Goal: Check status: Check status

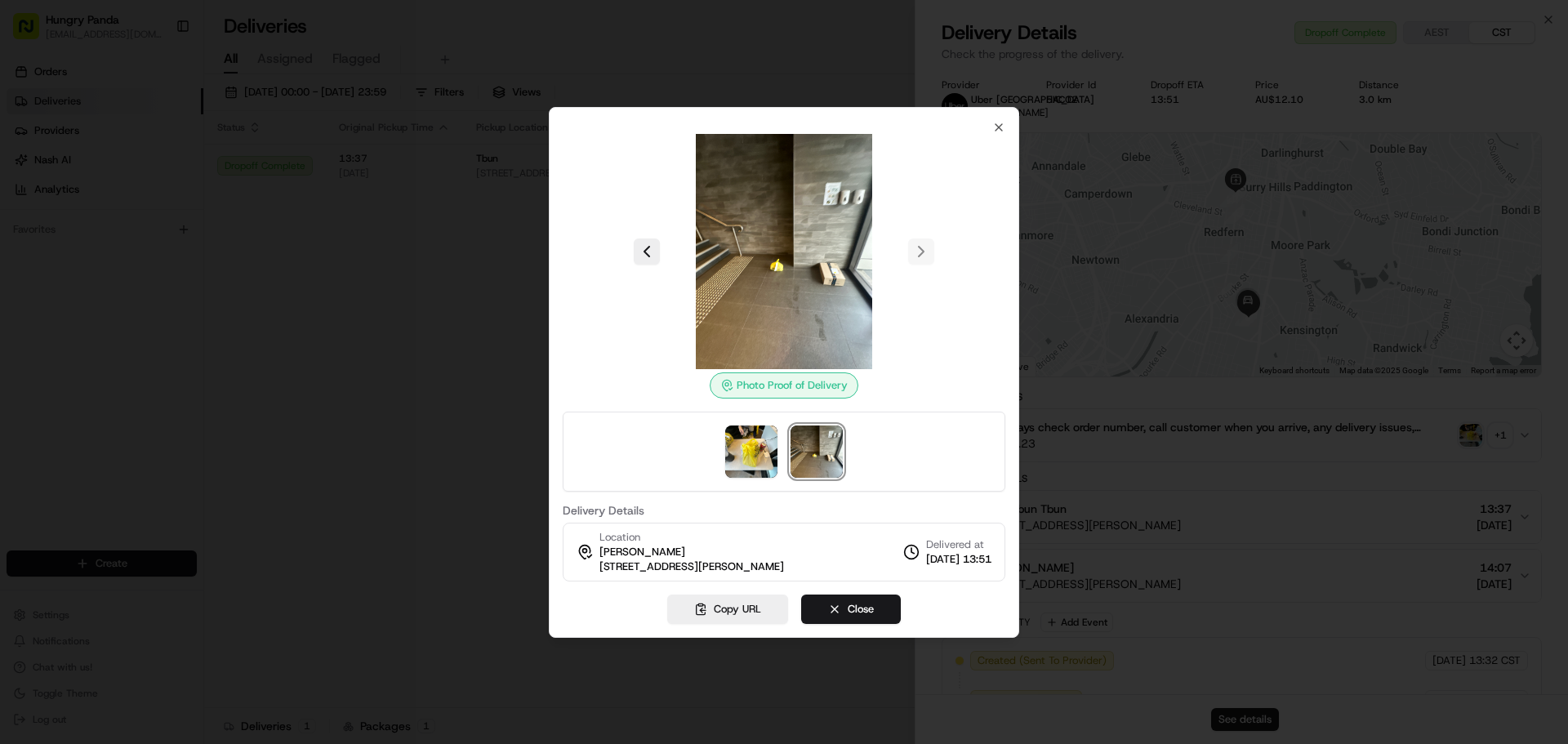
click at [526, 323] on div at bounding box center [784, 372] width 1568 height 744
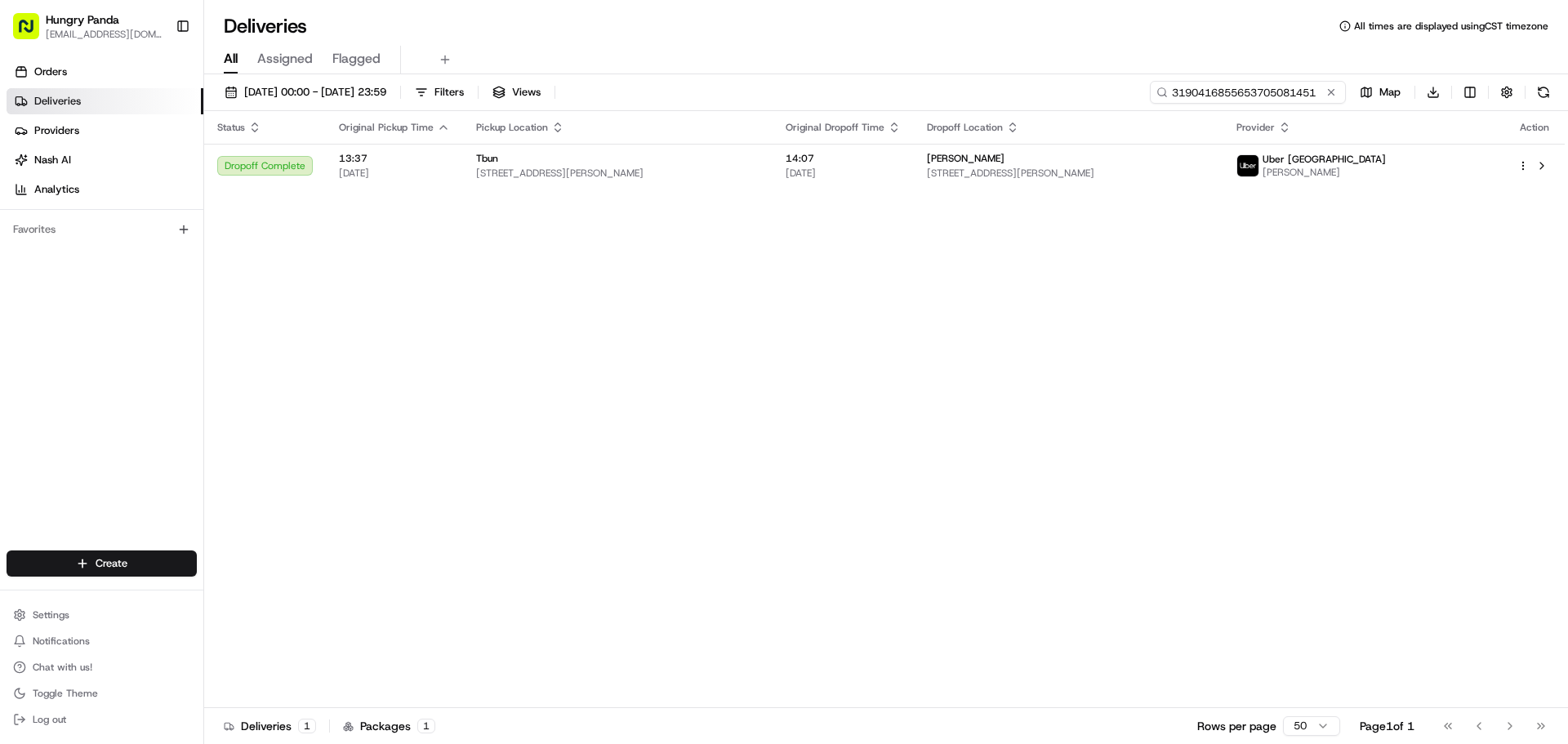
click at [1330, 81] on input "3190416855653705081451" at bounding box center [1248, 92] width 196 height 23
click at [1313, 91] on input "3190416855653705081451" at bounding box center [1248, 92] width 196 height 23
drag, startPoint x: 1328, startPoint y: 91, endPoint x: 1318, endPoint y: 95, distance: 10.8
click at [1328, 91] on button at bounding box center [1330, 92] width 16 height 16
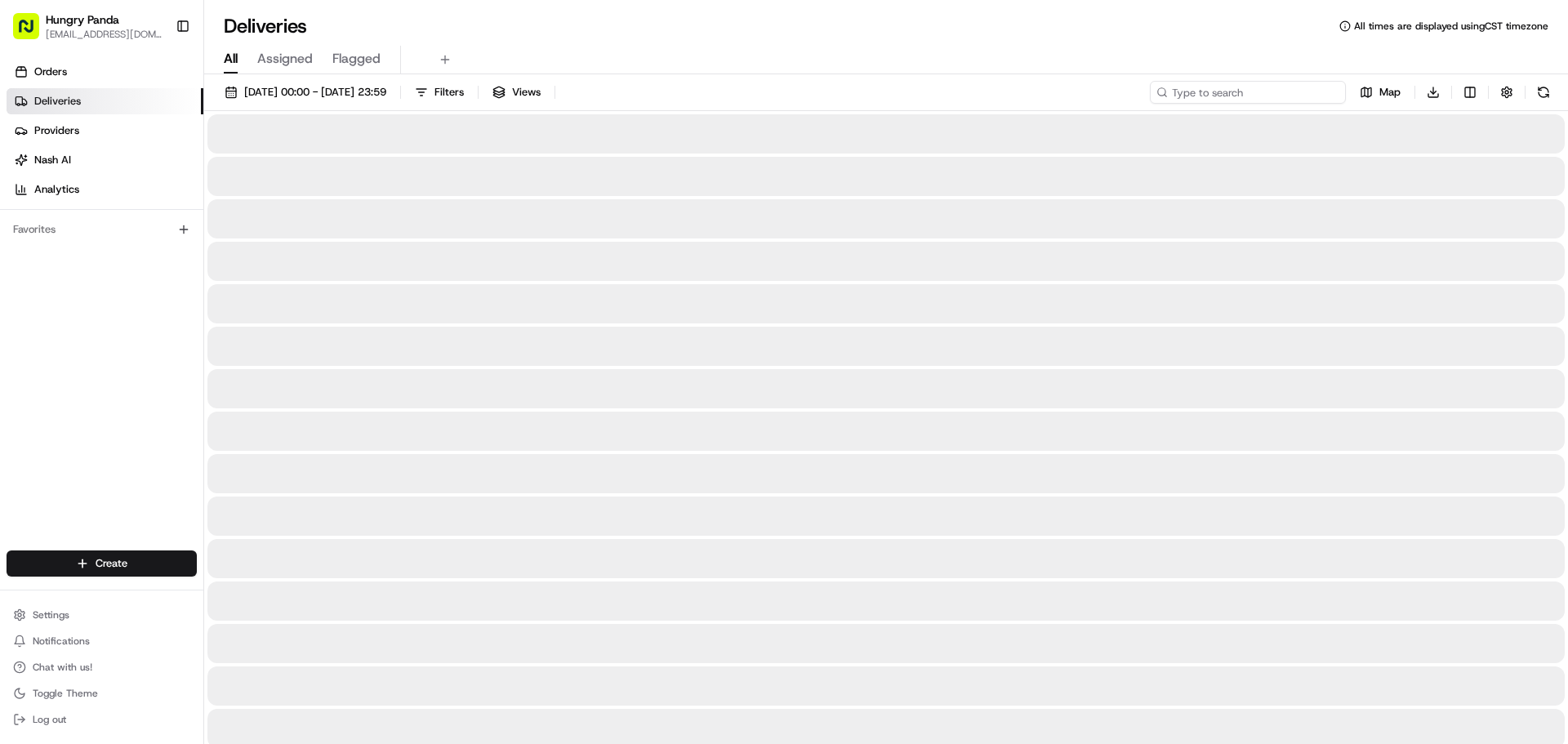
click at [1316, 95] on input at bounding box center [1248, 92] width 196 height 23
paste input "4295434495859727561703"
type input "4295434495859727561703"
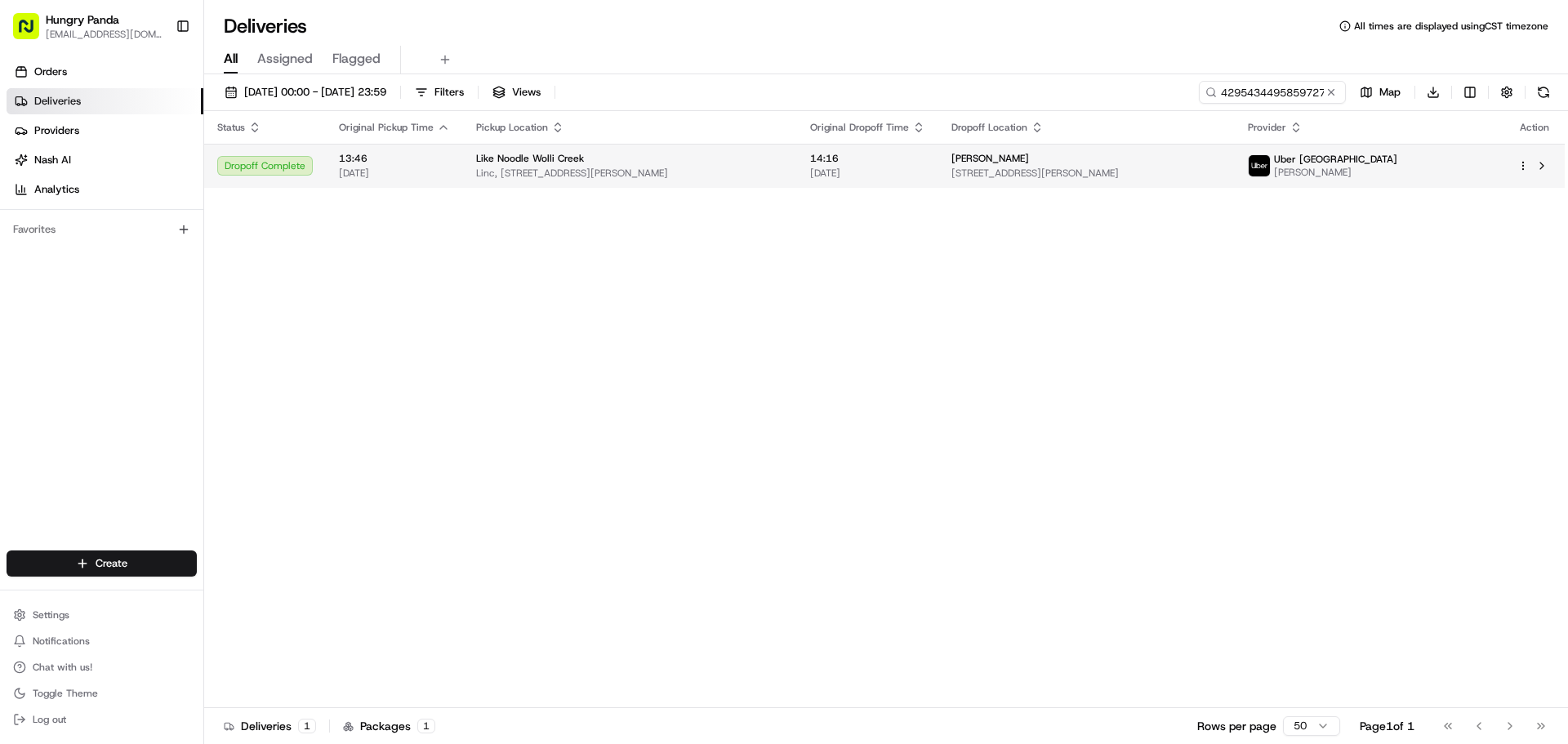
click at [925, 168] on span "[DATE]" at bounding box center [867, 173] width 115 height 13
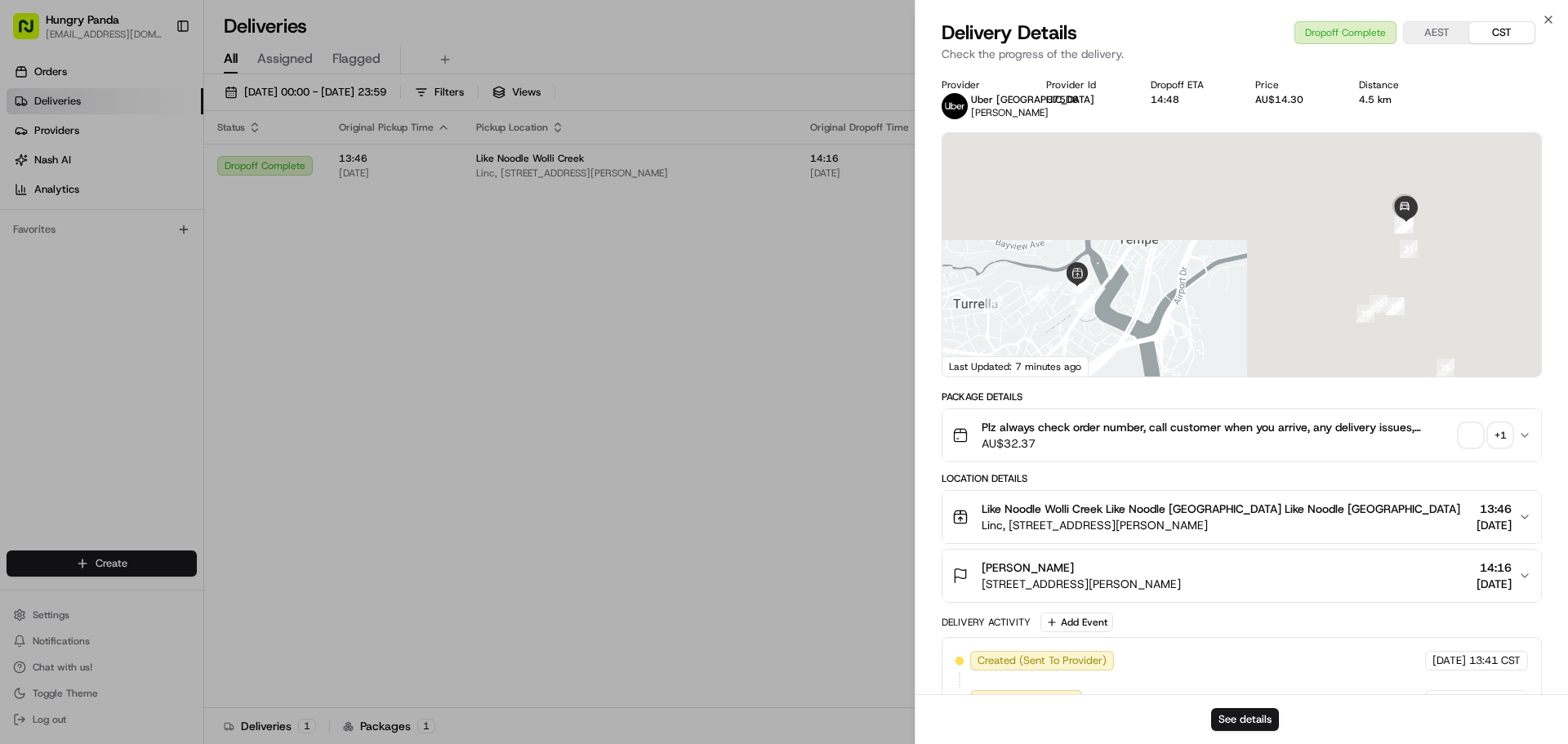
click at [1495, 431] on div "+ 1" at bounding box center [1500, 435] width 23 height 23
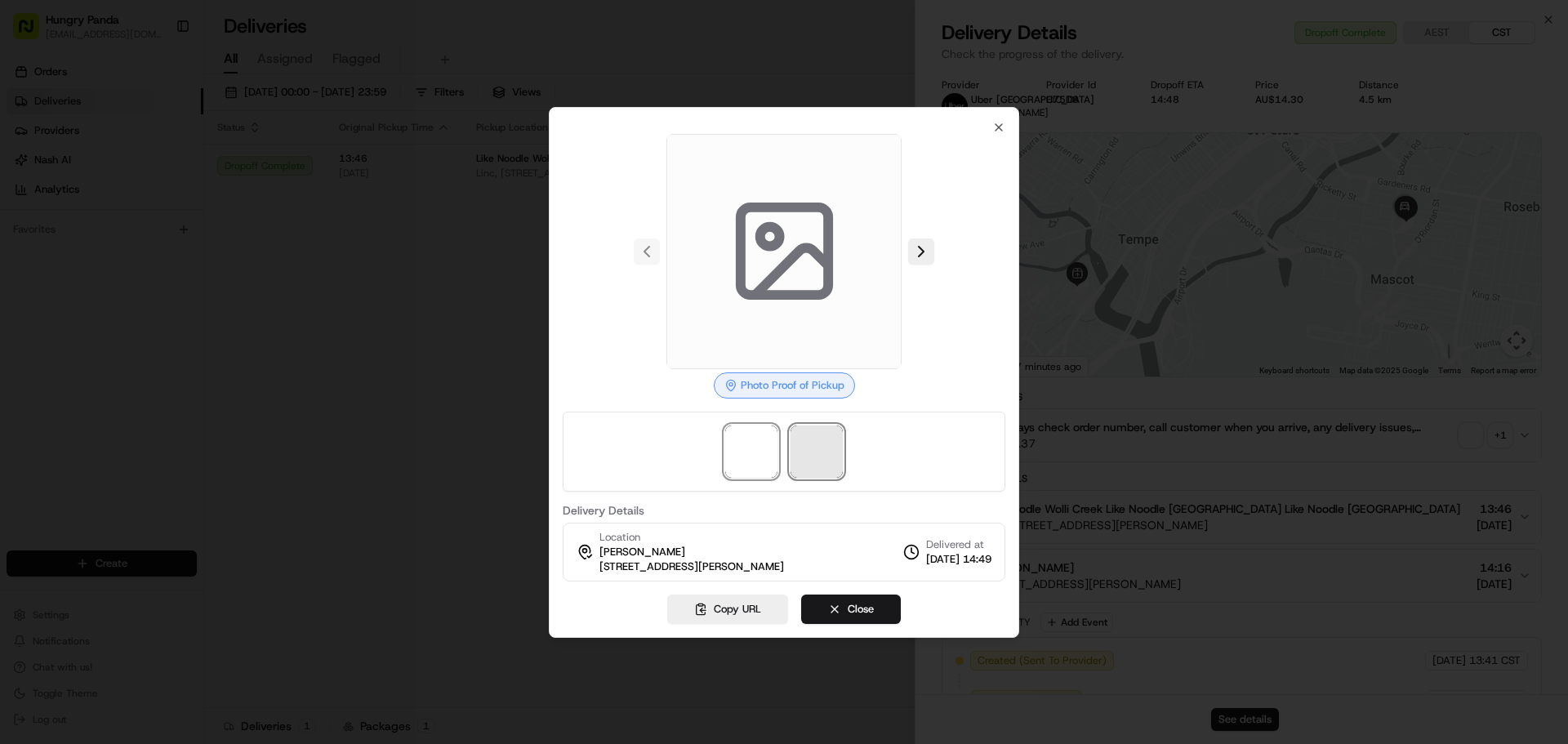
click at [837, 445] on span at bounding box center [816, 451] width 52 height 52
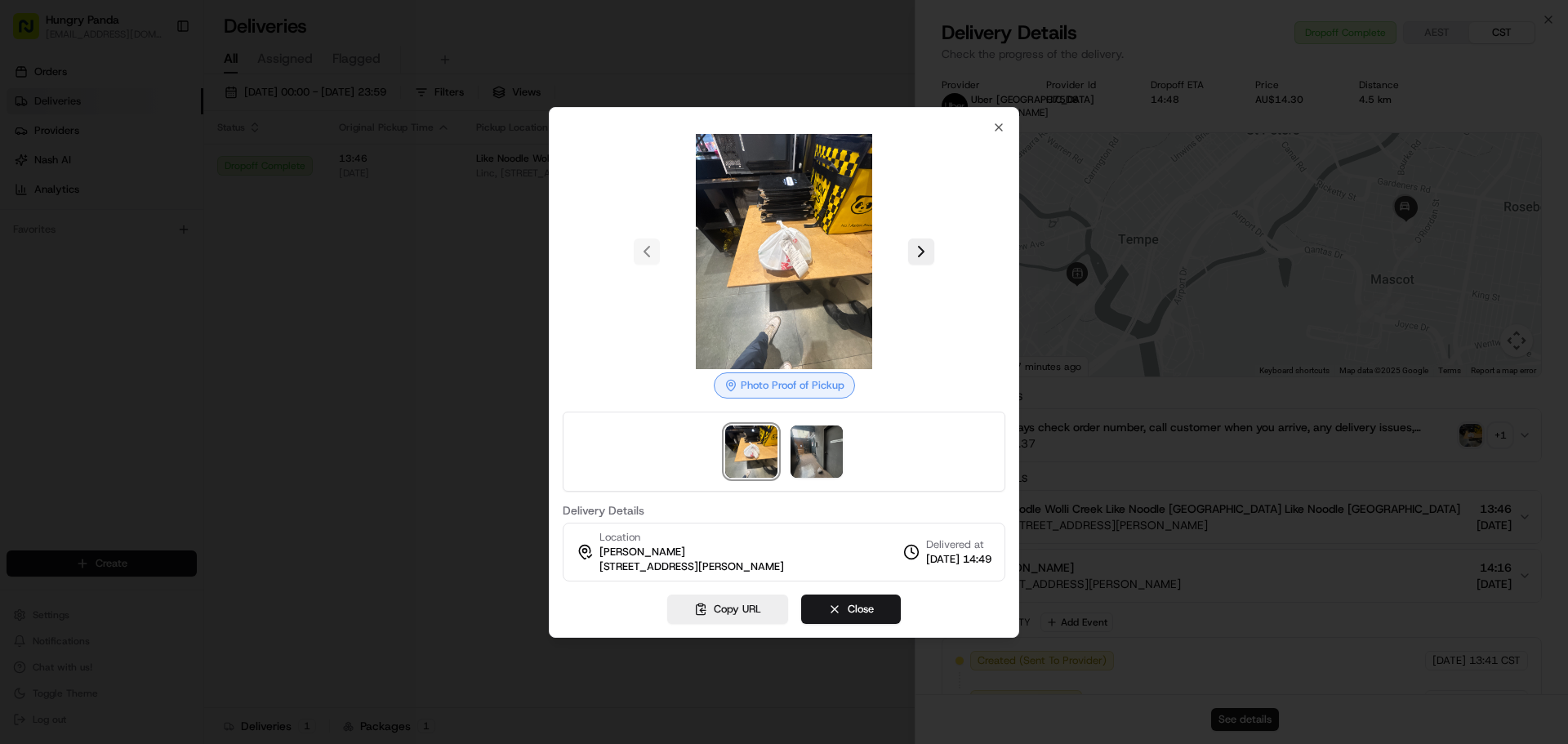
click at [420, 205] on div at bounding box center [784, 372] width 1568 height 744
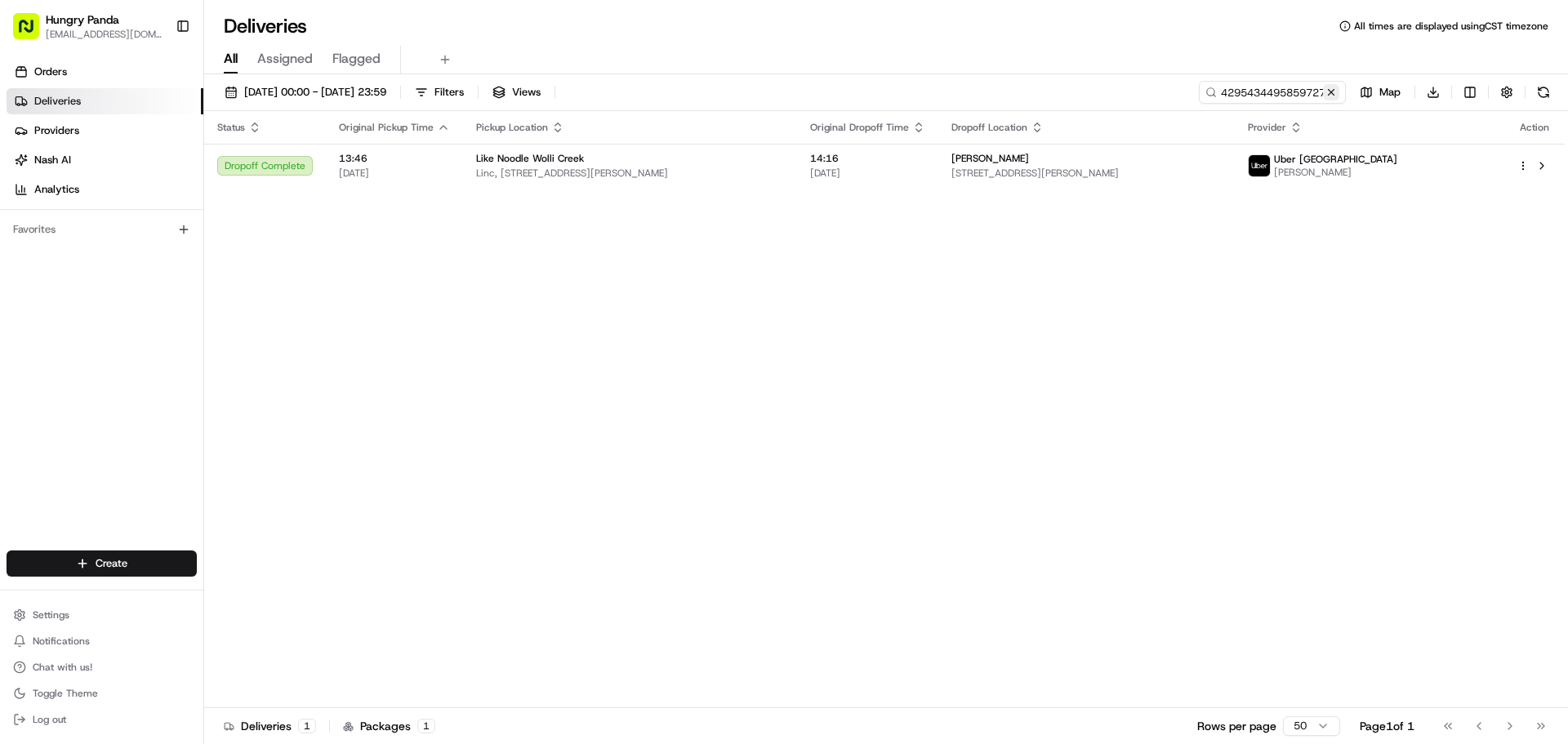
click at [1333, 93] on button at bounding box center [1330, 92] width 16 height 16
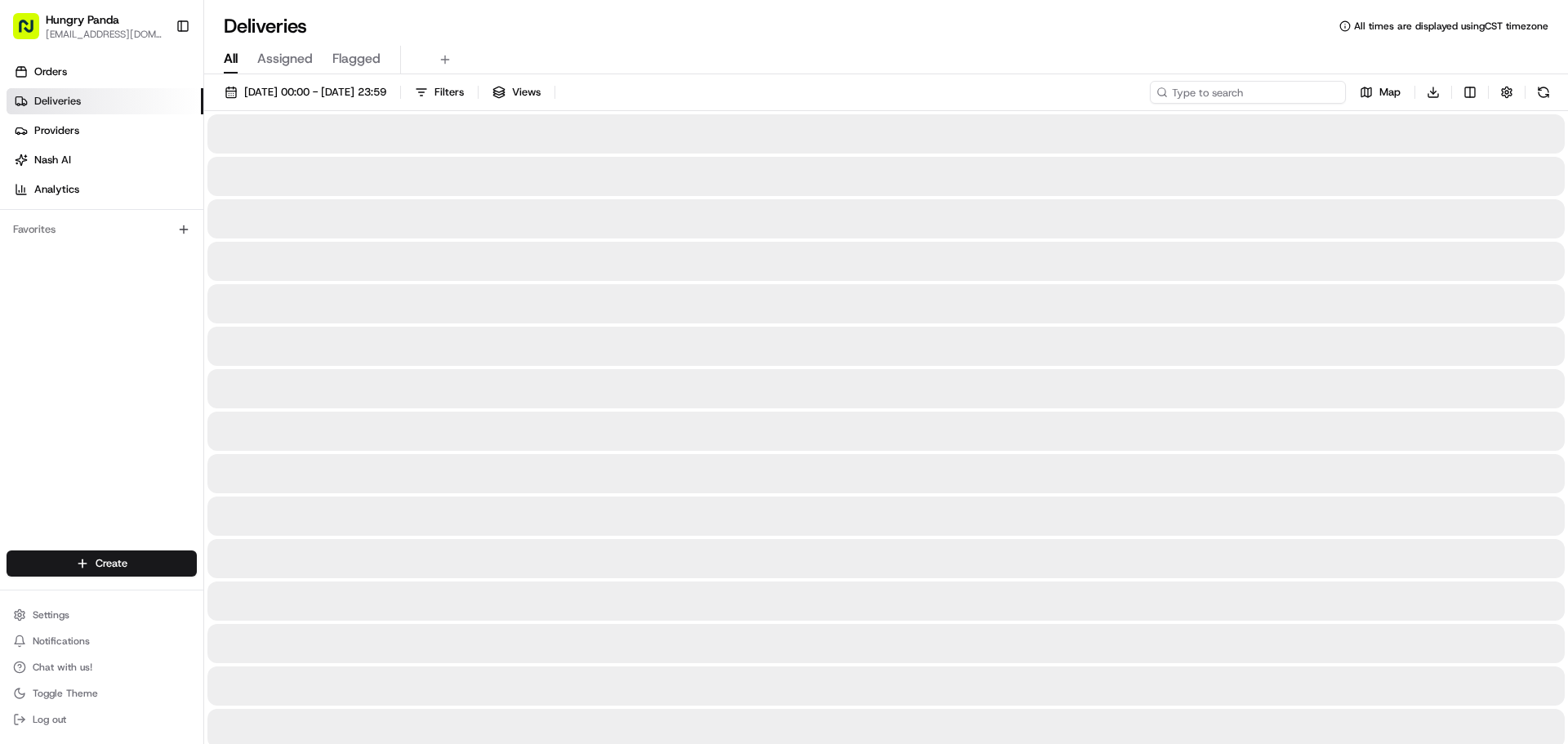
click at [1311, 93] on input at bounding box center [1248, 92] width 196 height 23
paste input "000756662585177061857"
type input "000756662585177061857"
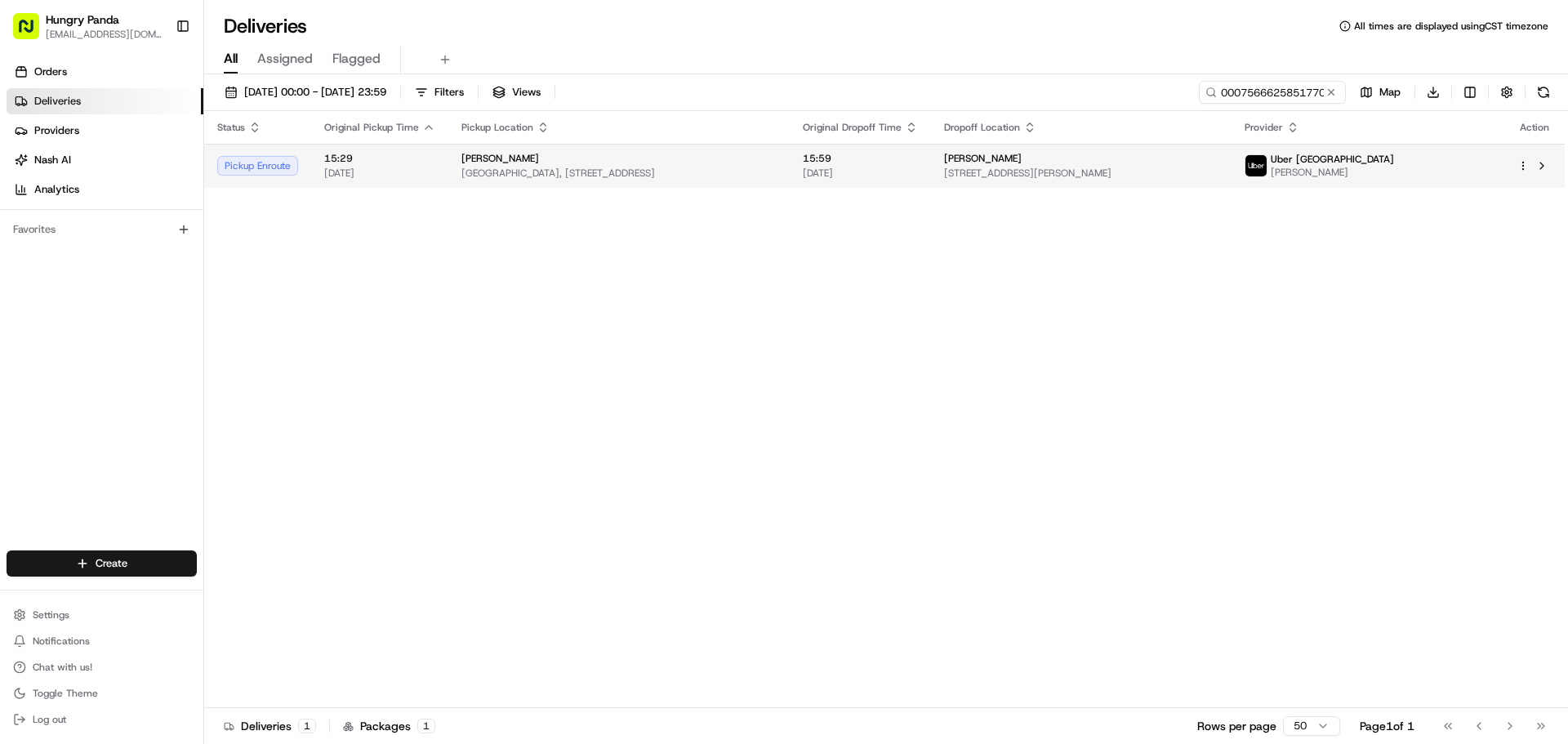
drag, startPoint x: 625, startPoint y: 178, endPoint x: 675, endPoint y: 157, distance: 54.2
click at [675, 157] on div "[PERSON_NAME]" at bounding box center [619, 158] width 315 height 13
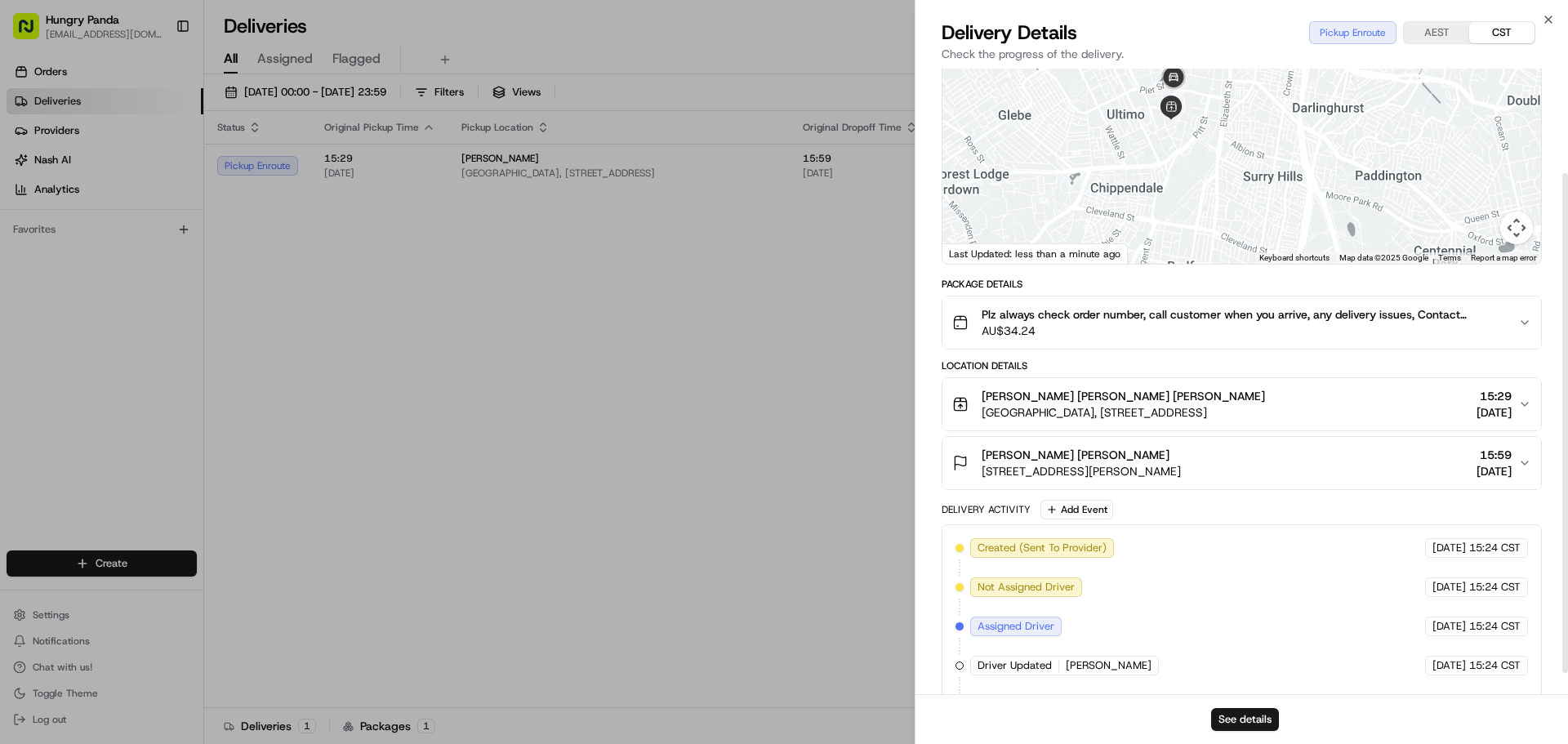
scroll to position [157, 0]
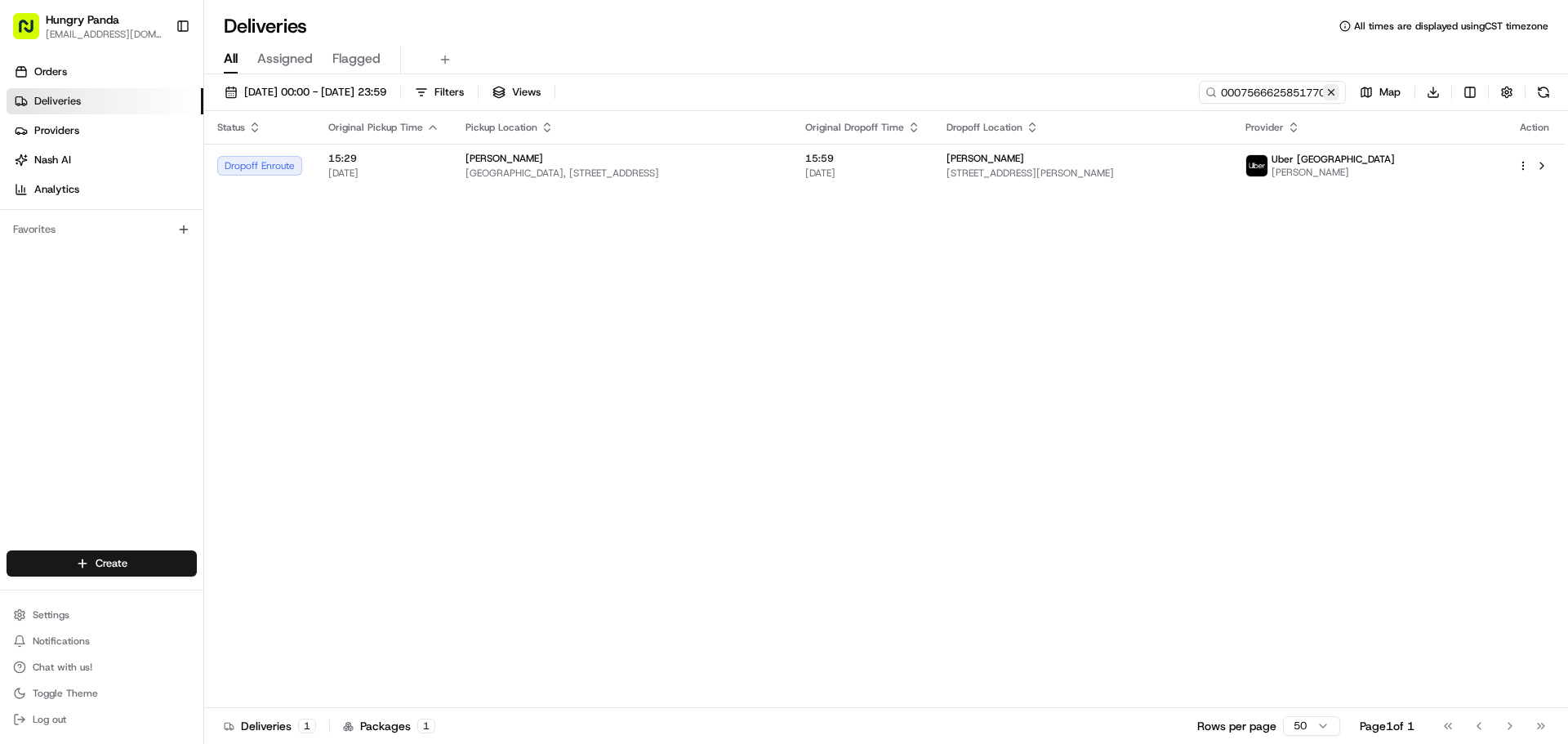
click at [1331, 89] on button at bounding box center [1330, 92] width 16 height 16
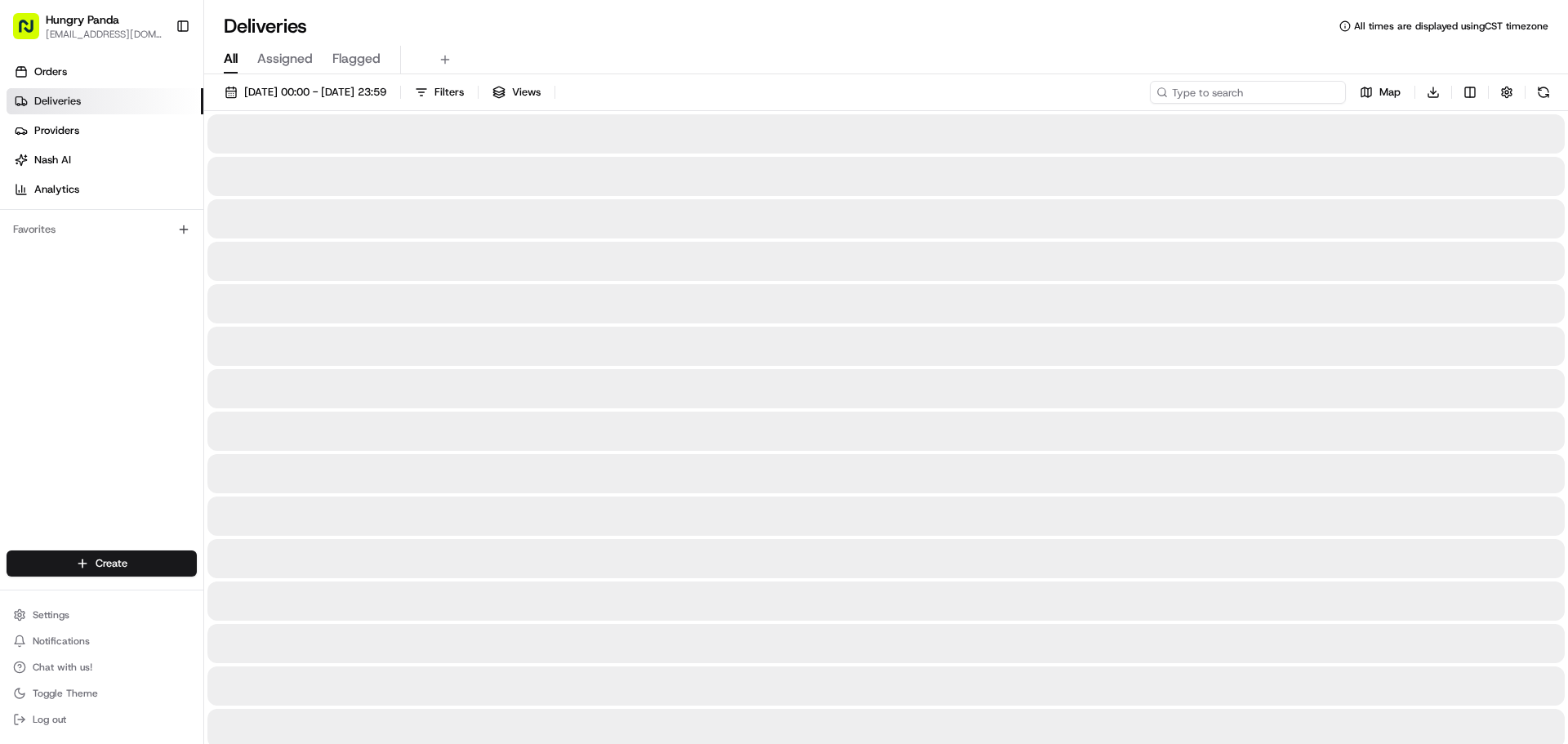
click at [1259, 92] on input at bounding box center [1248, 92] width 196 height 23
paste input "969642359555278967668"
type input "969642359555278967668"
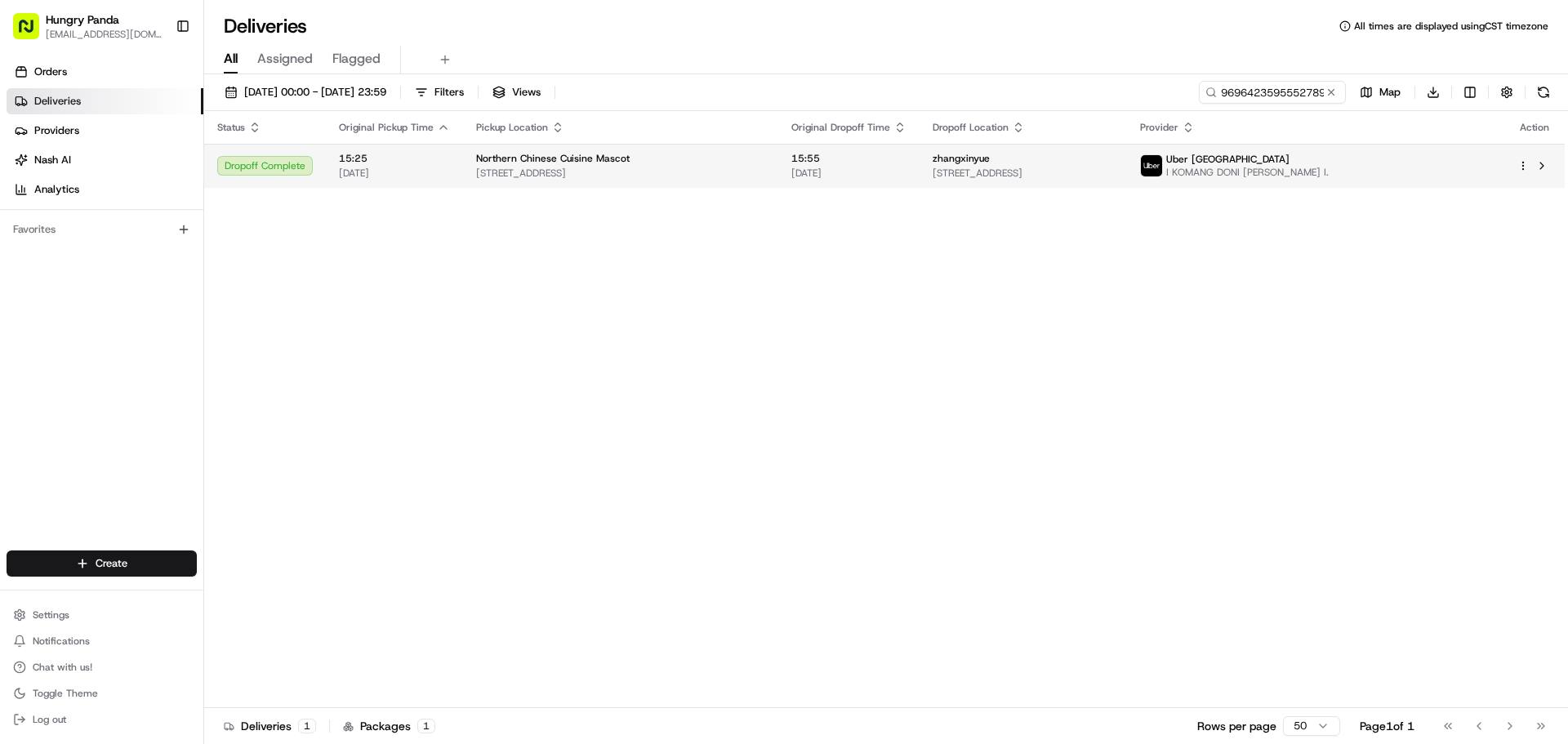
click at [745, 159] on div "Northern Chinese Cuisine Mascot" at bounding box center [620, 158] width 289 height 13
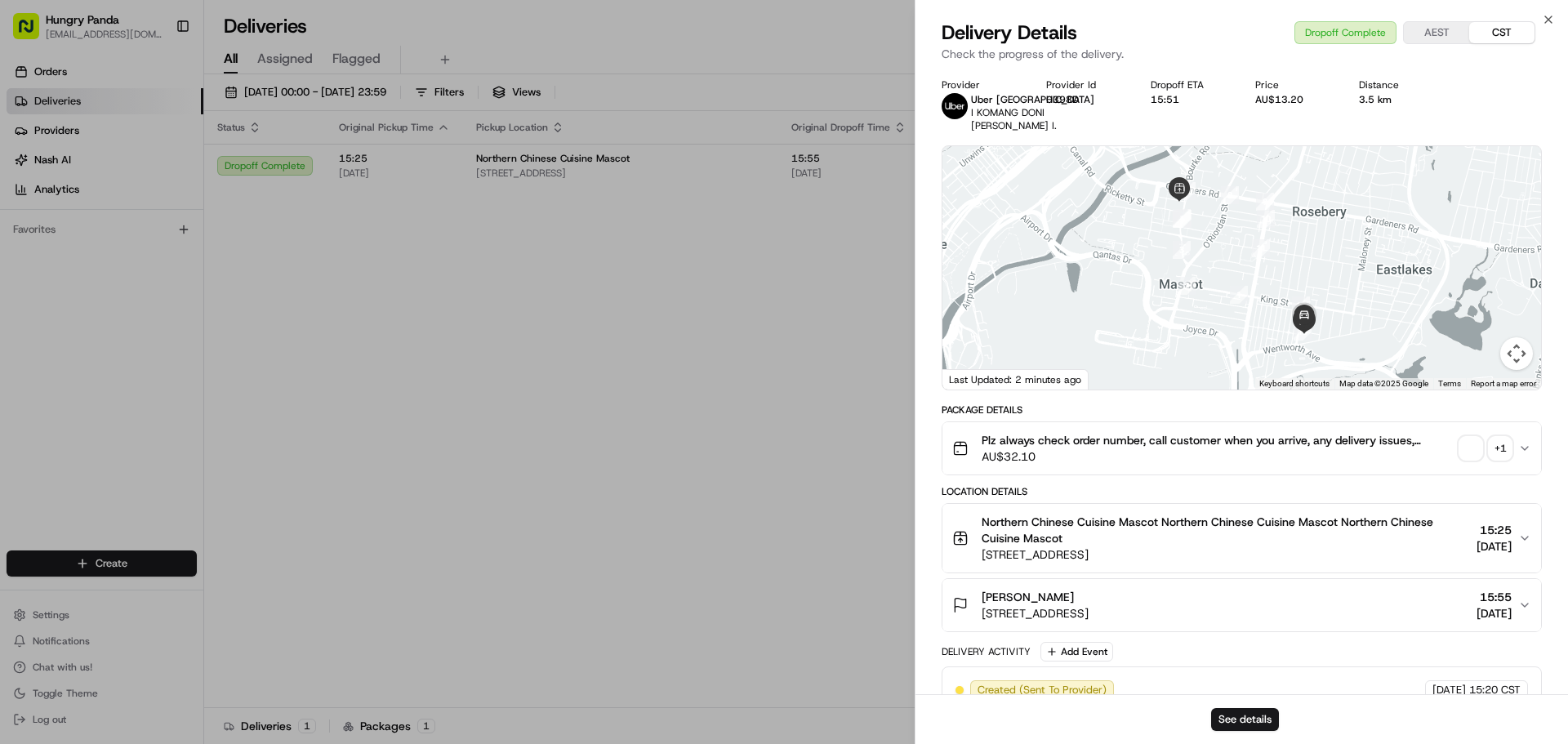
click at [1508, 460] on div "+ 1" at bounding box center [1500, 448] width 23 height 23
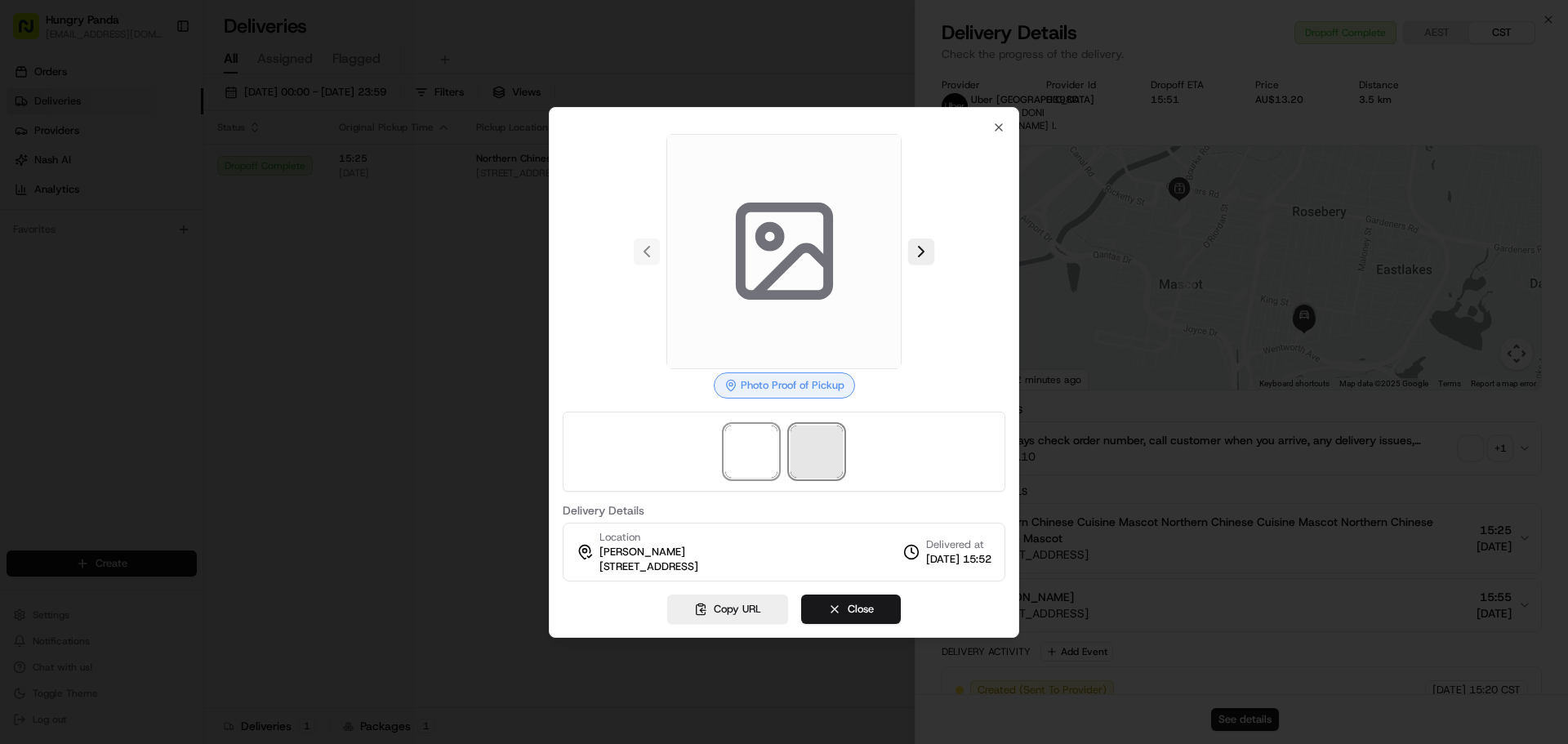
click at [827, 467] on span at bounding box center [816, 451] width 52 height 52
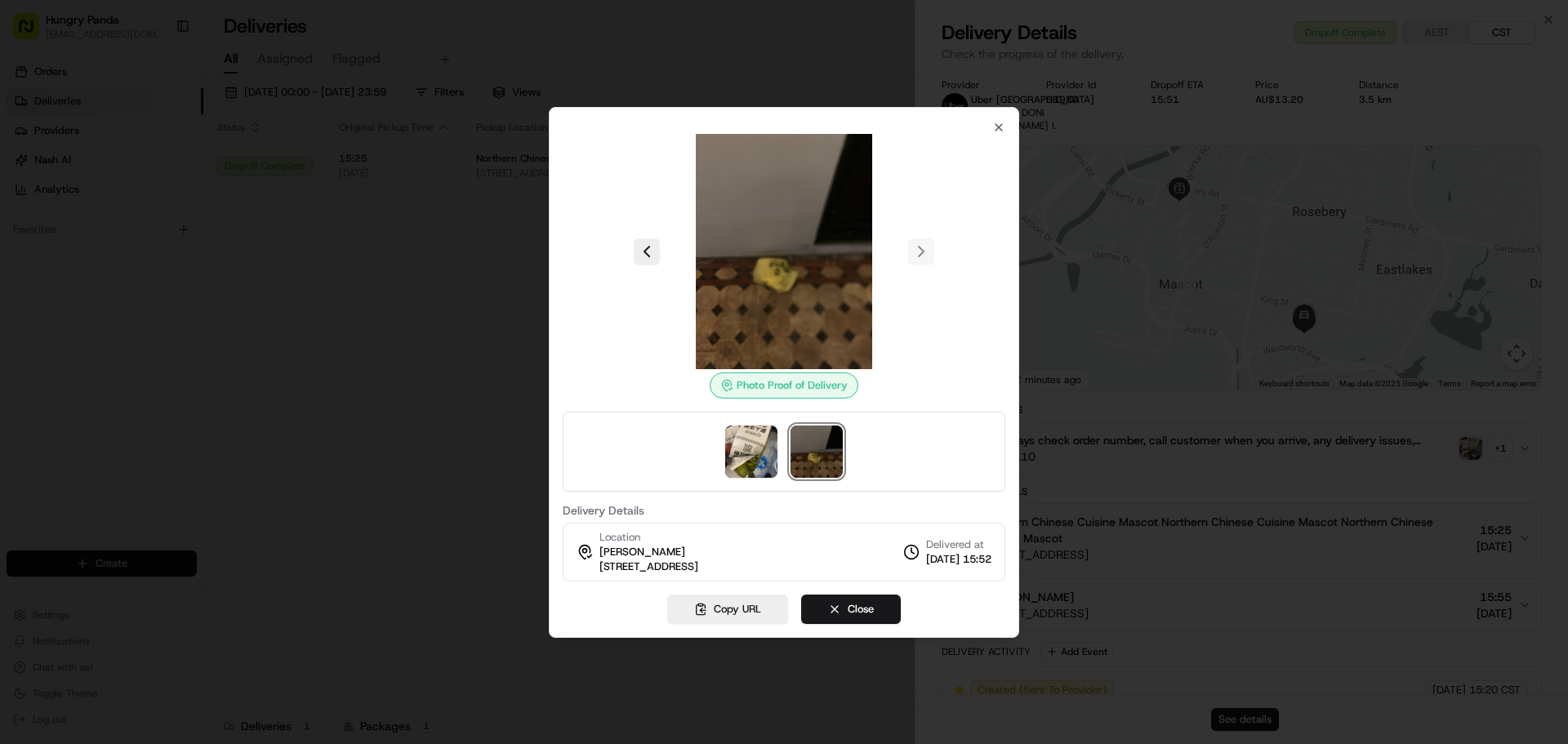
click at [463, 258] on div at bounding box center [784, 372] width 1568 height 744
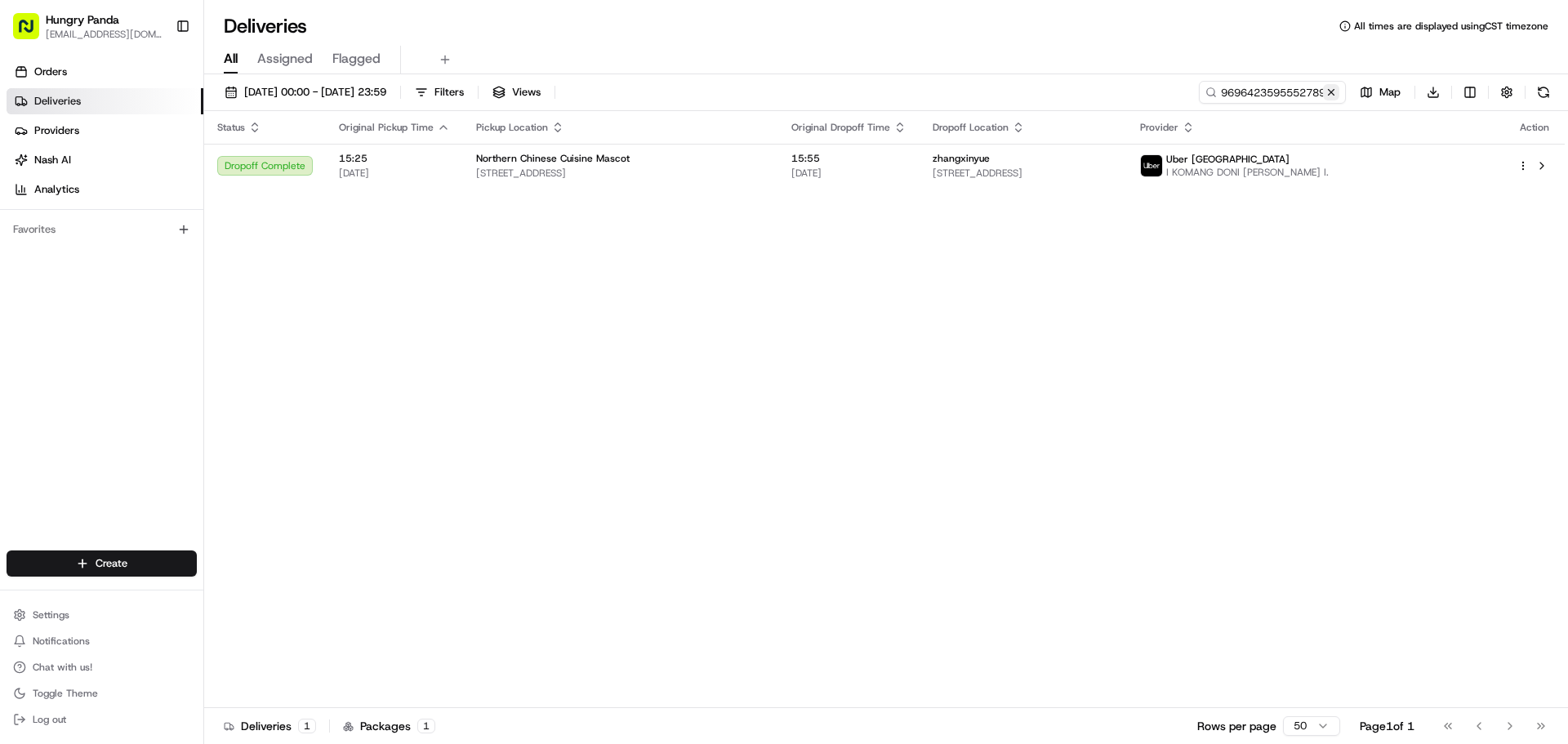
click at [1337, 89] on button at bounding box center [1330, 92] width 16 height 16
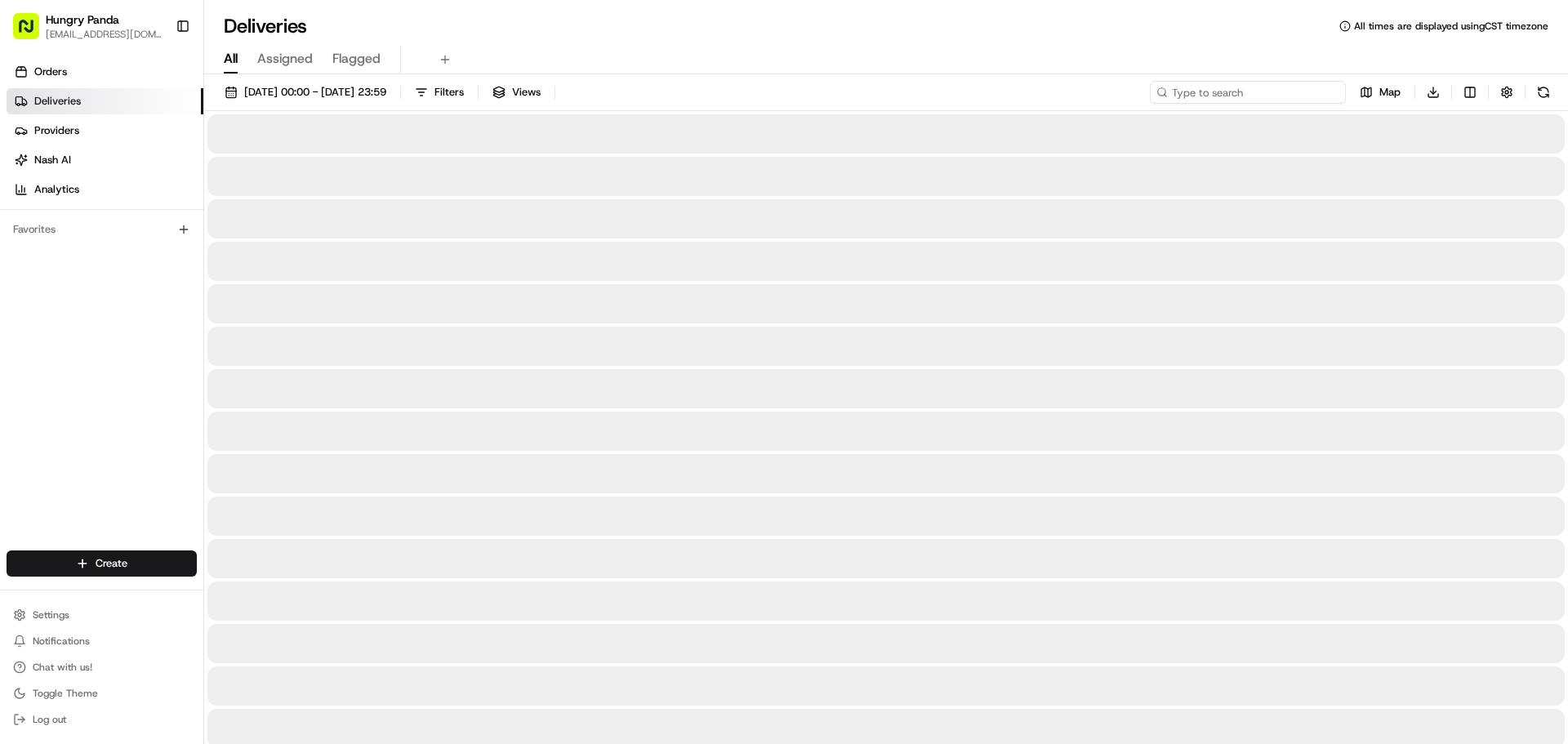
click at [1279, 102] on input at bounding box center [1248, 92] width 196 height 23
paste input "1605583925758710431305"
type input "1605583925758710431305"
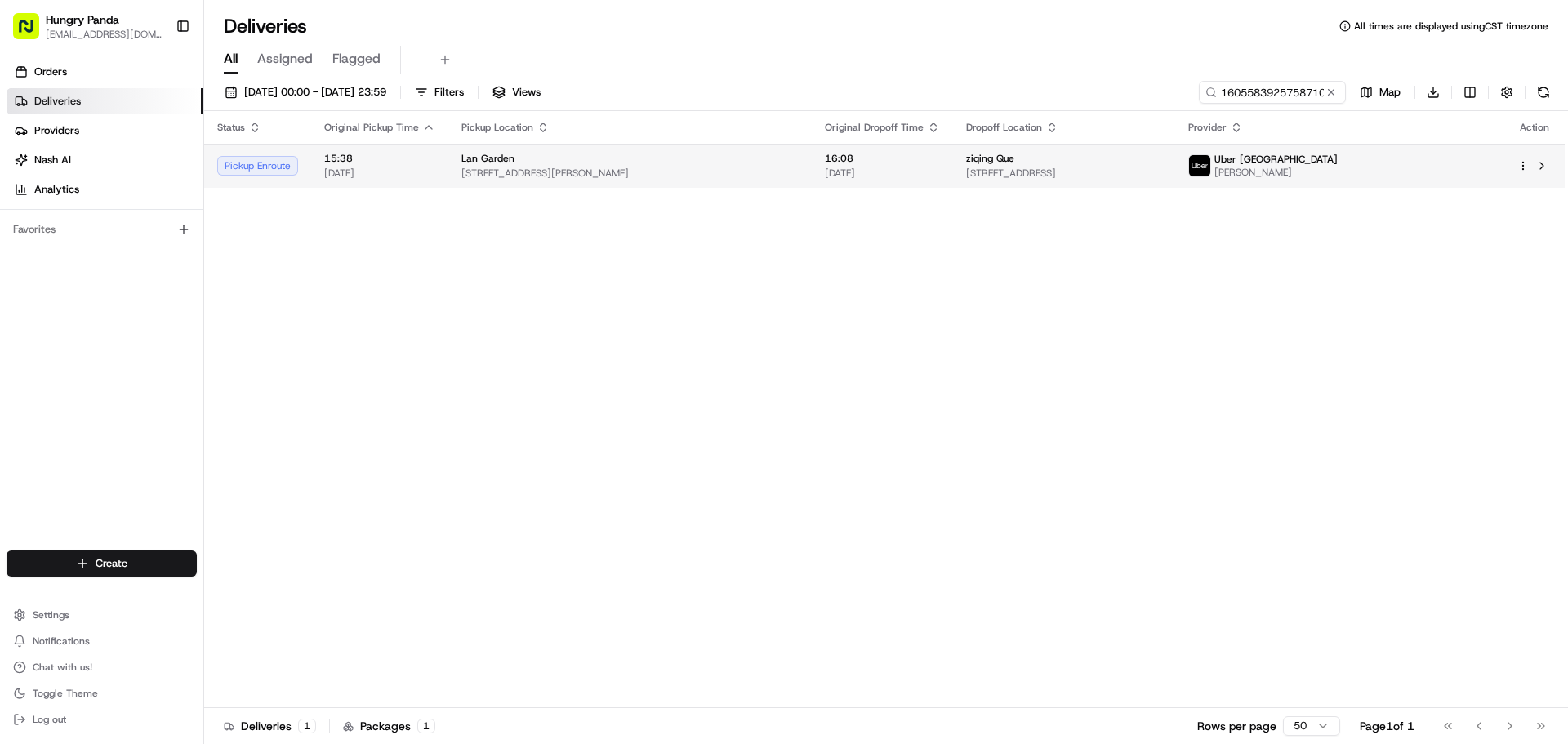
click at [668, 172] on span "[STREET_ADDRESS][PERSON_NAME]" at bounding box center [630, 173] width 337 height 13
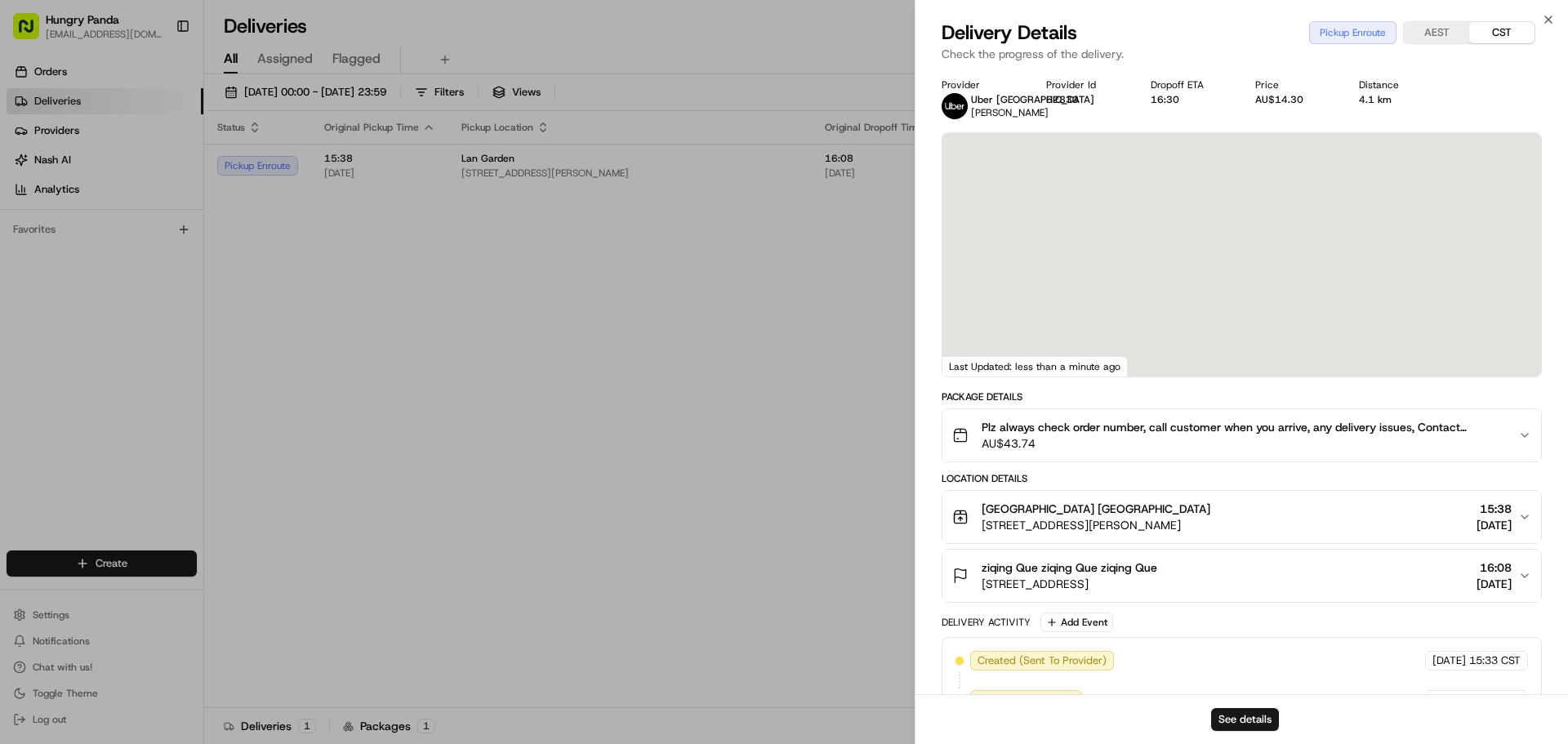
click at [1182, 264] on div at bounding box center [1241, 255] width 599 height 244
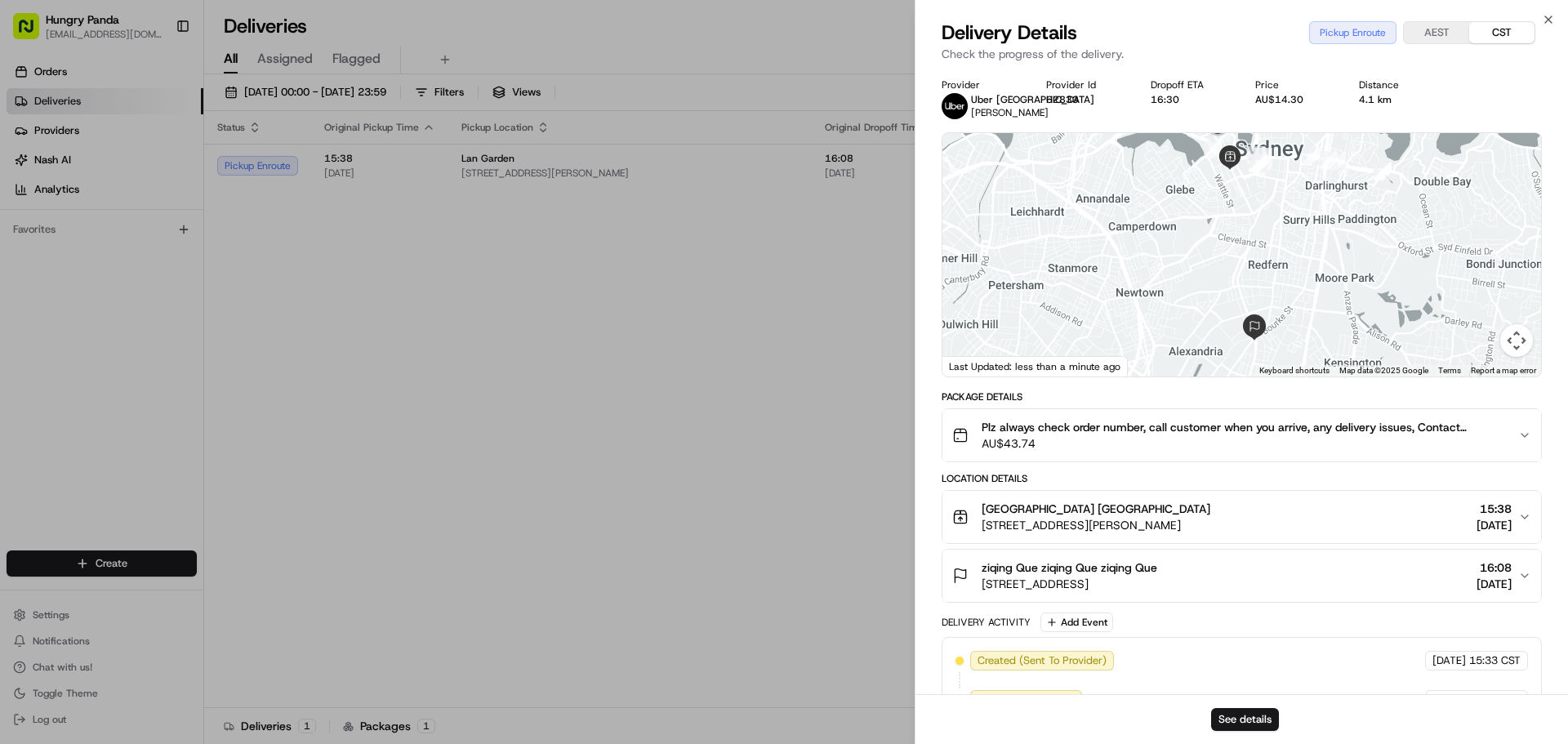
click at [1233, 286] on div at bounding box center [1241, 255] width 599 height 244
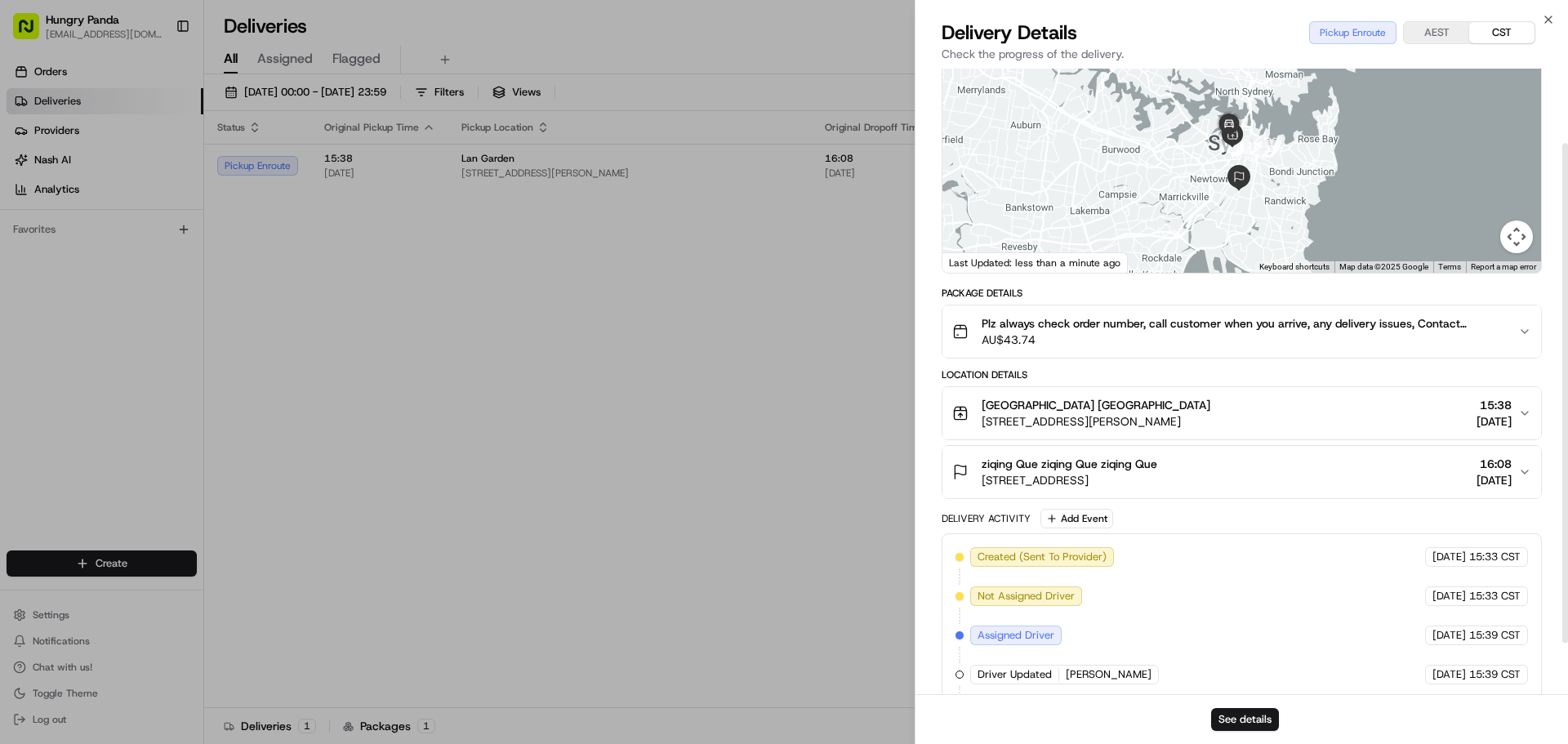
scroll to position [75, 0]
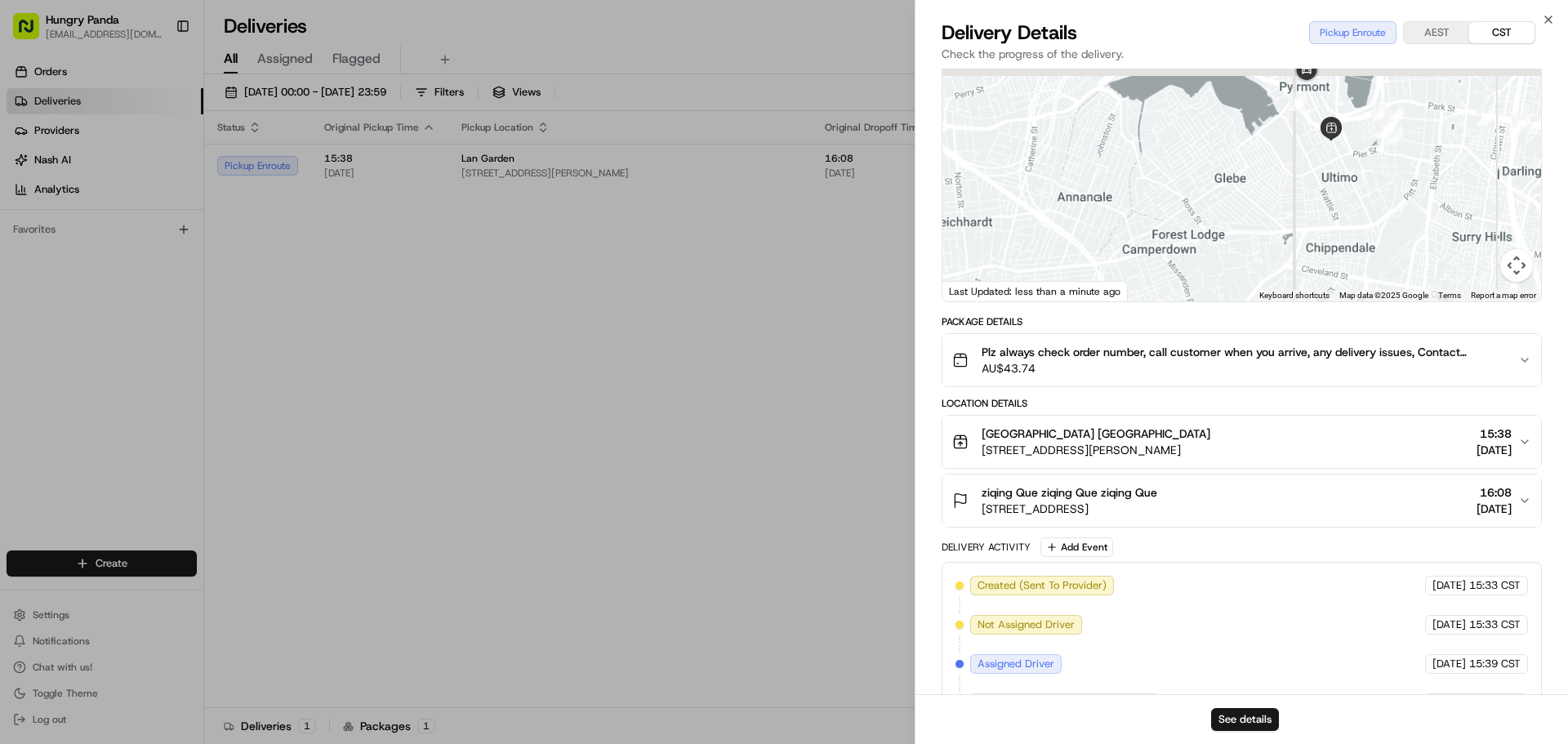
drag, startPoint x: 1281, startPoint y: 157, endPoint x: 1246, endPoint y: 218, distance: 70.3
click at [1243, 220] on div at bounding box center [1241, 180] width 599 height 244
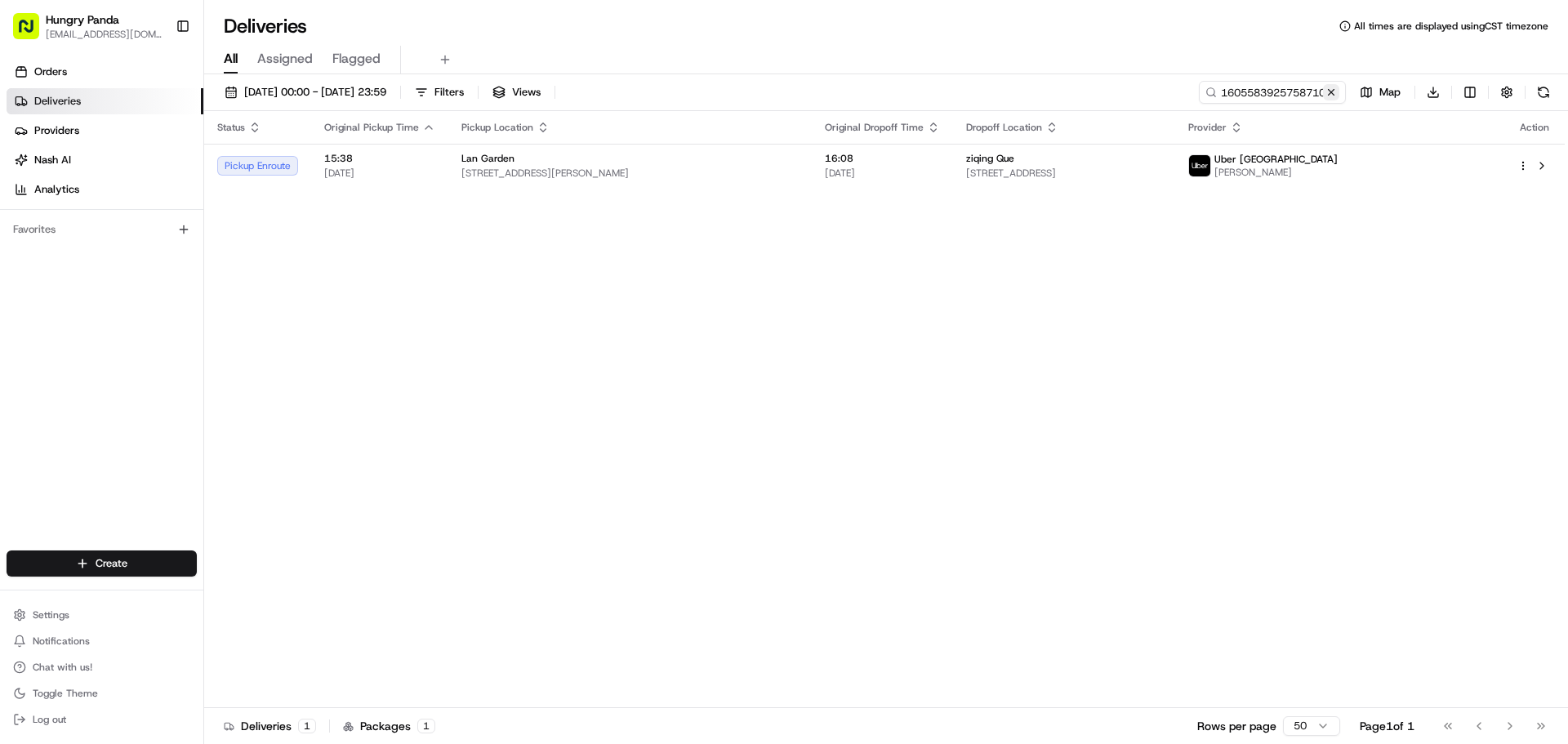
click at [1338, 89] on button at bounding box center [1330, 92] width 16 height 16
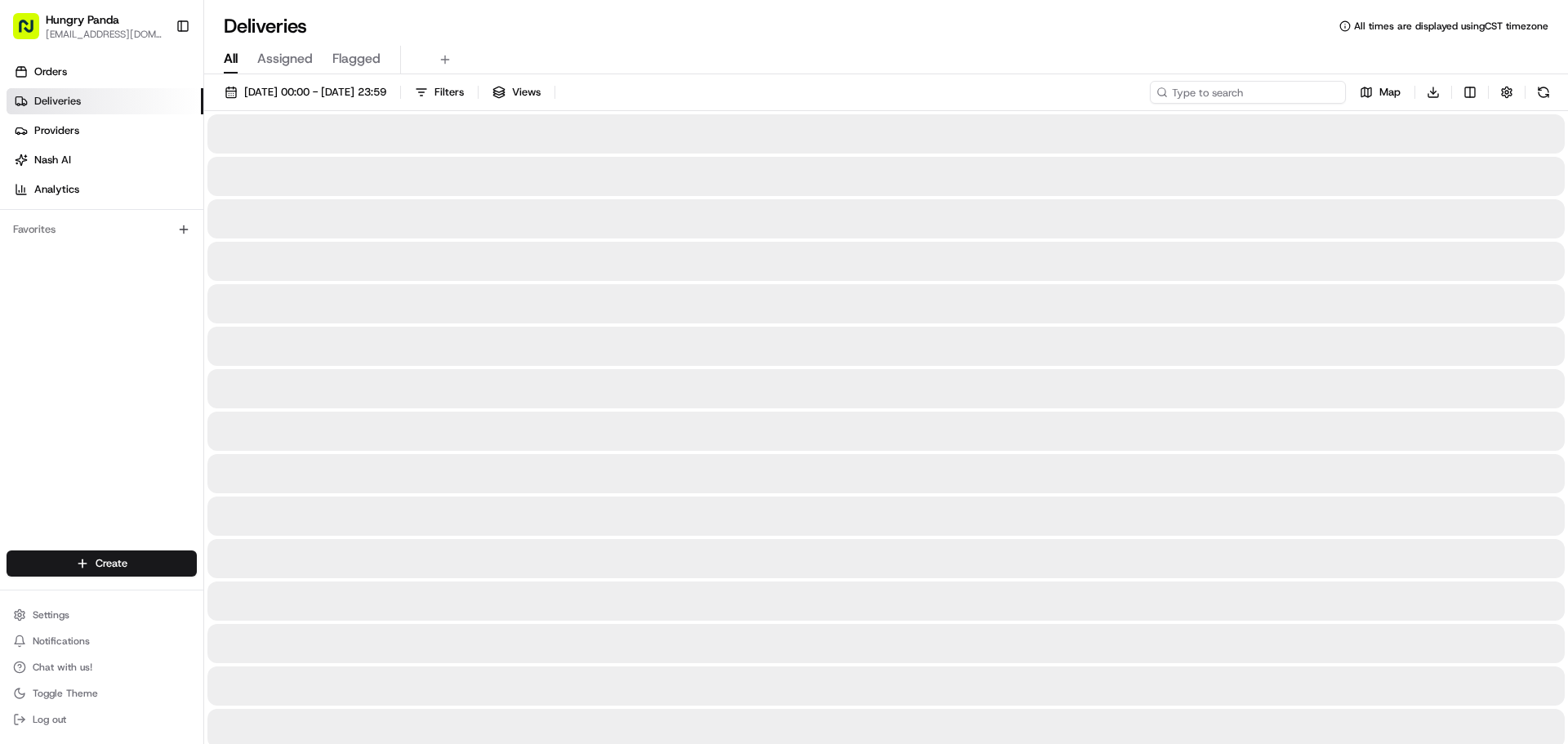
click at [1286, 96] on input at bounding box center [1248, 92] width 196 height 23
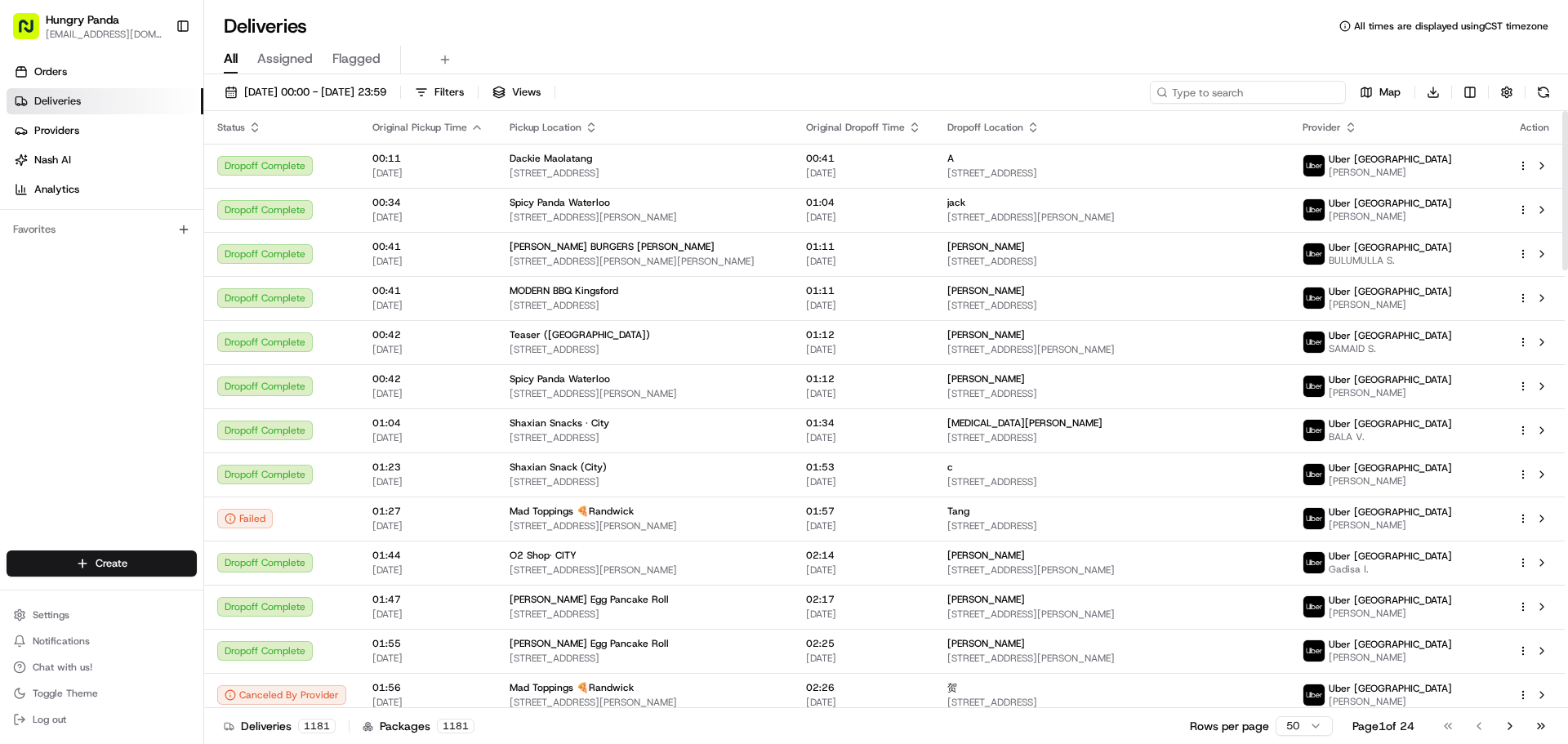
click at [1249, 100] on input at bounding box center [1248, 92] width 196 height 23
paste input "338942166535077308735"
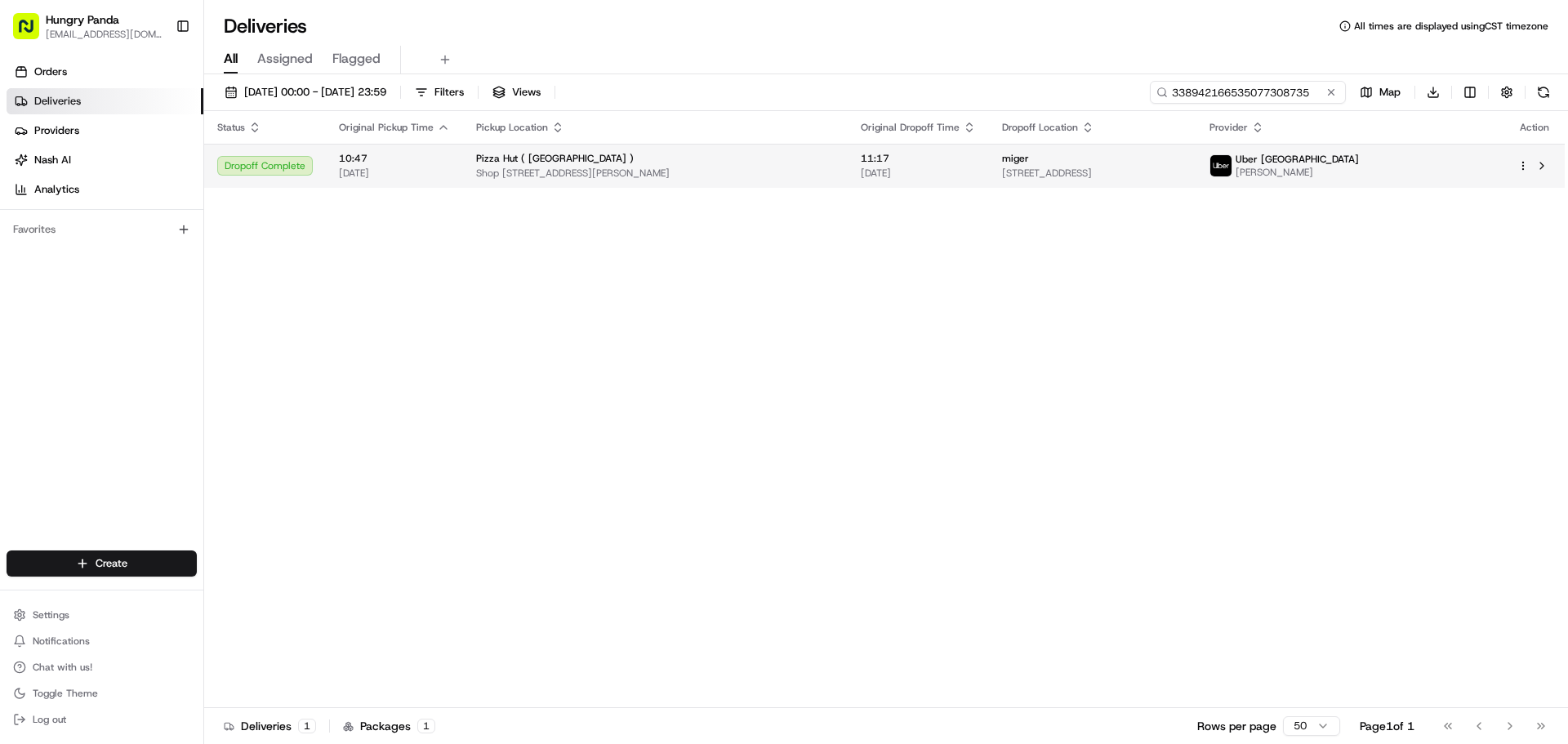
type input "338942166535077308735"
click at [1183, 159] on div "miger" at bounding box center [1092, 158] width 181 height 13
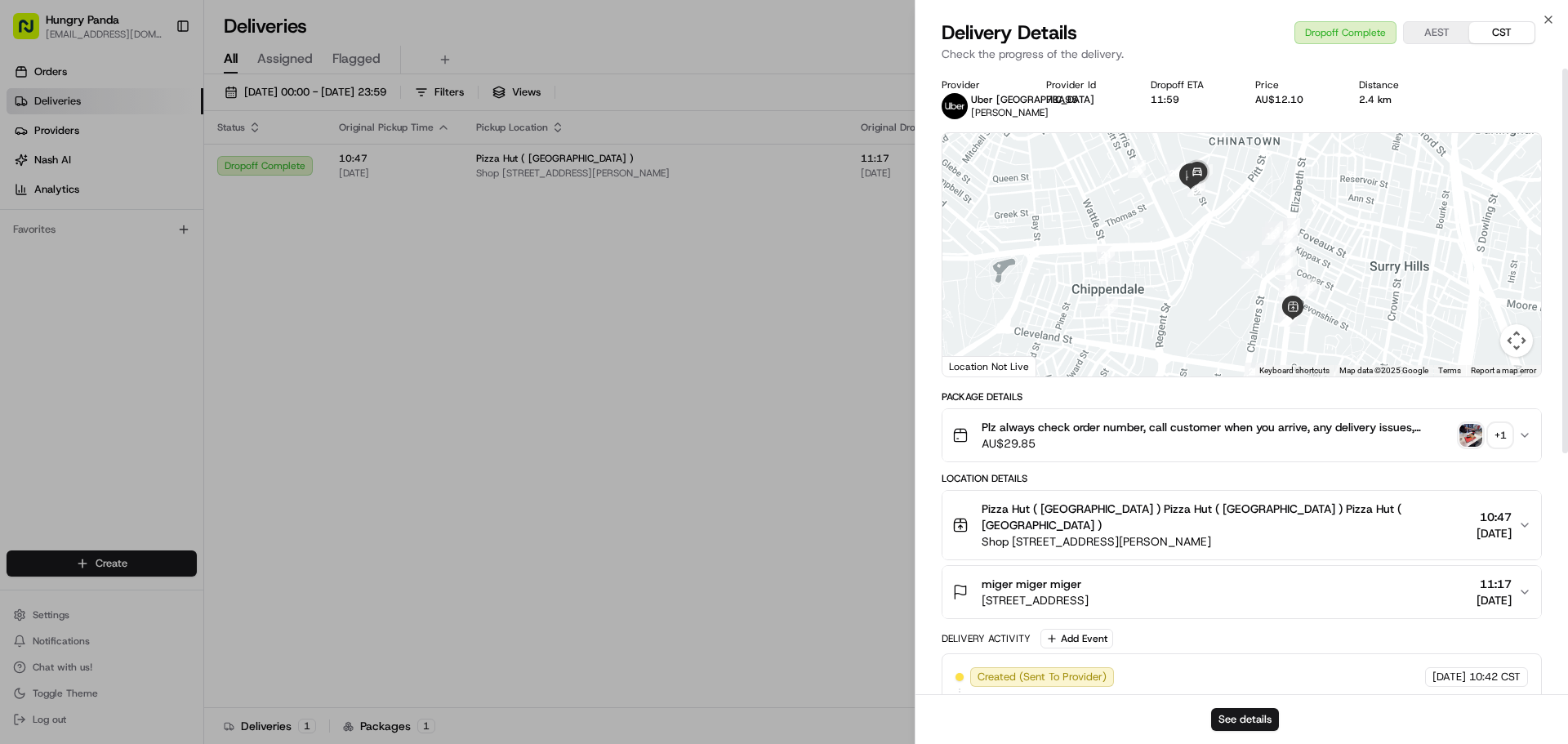
click at [1504, 431] on div "+ 1" at bounding box center [1500, 435] width 23 height 23
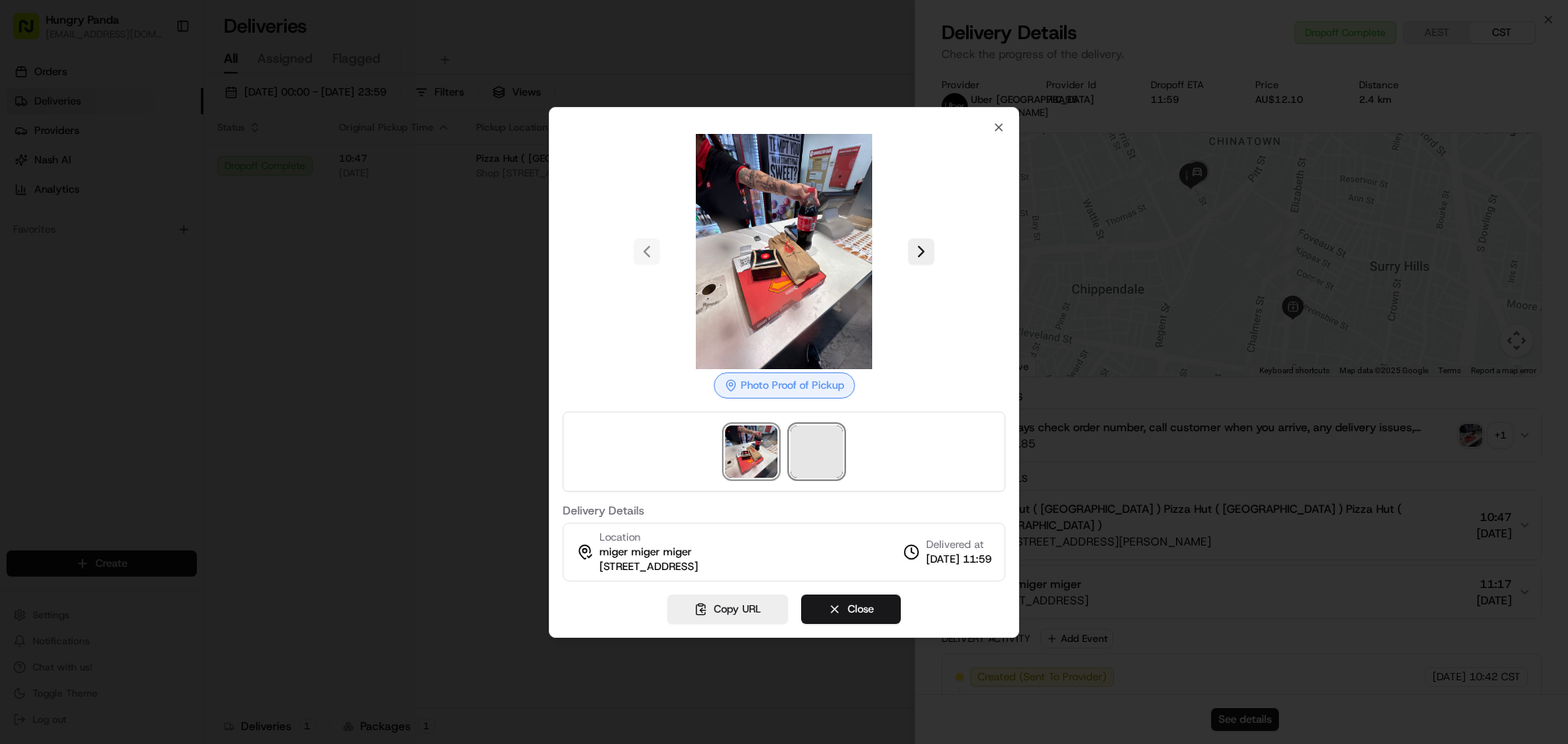
click at [826, 464] on span at bounding box center [816, 451] width 52 height 52
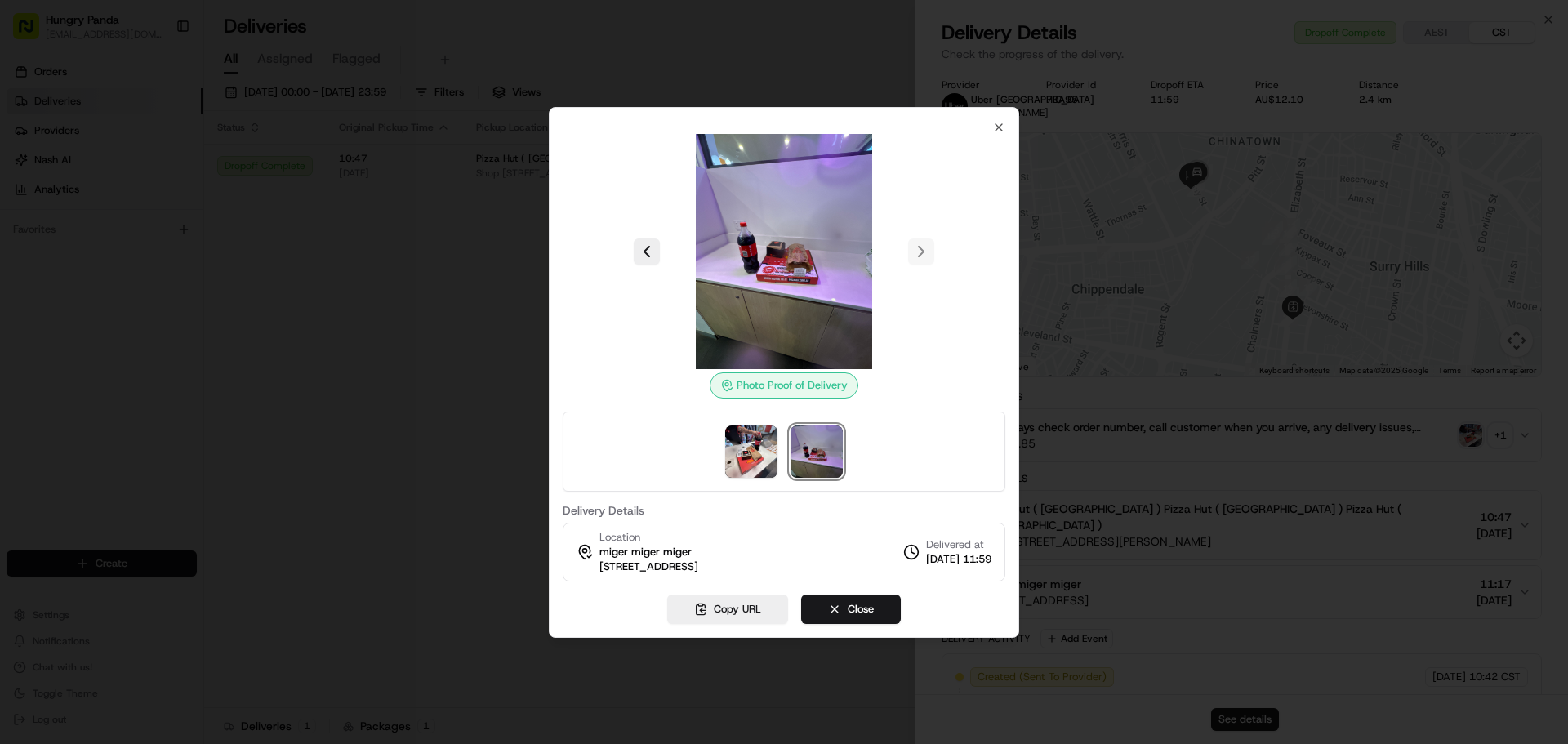
click at [1007, 128] on div "Photo Proof of Delivery Delivery Details Location miger miger miger [STREET_ADD…" at bounding box center [784, 372] width 470 height 531
click at [1001, 128] on icon "button" at bounding box center [998, 127] width 13 height 13
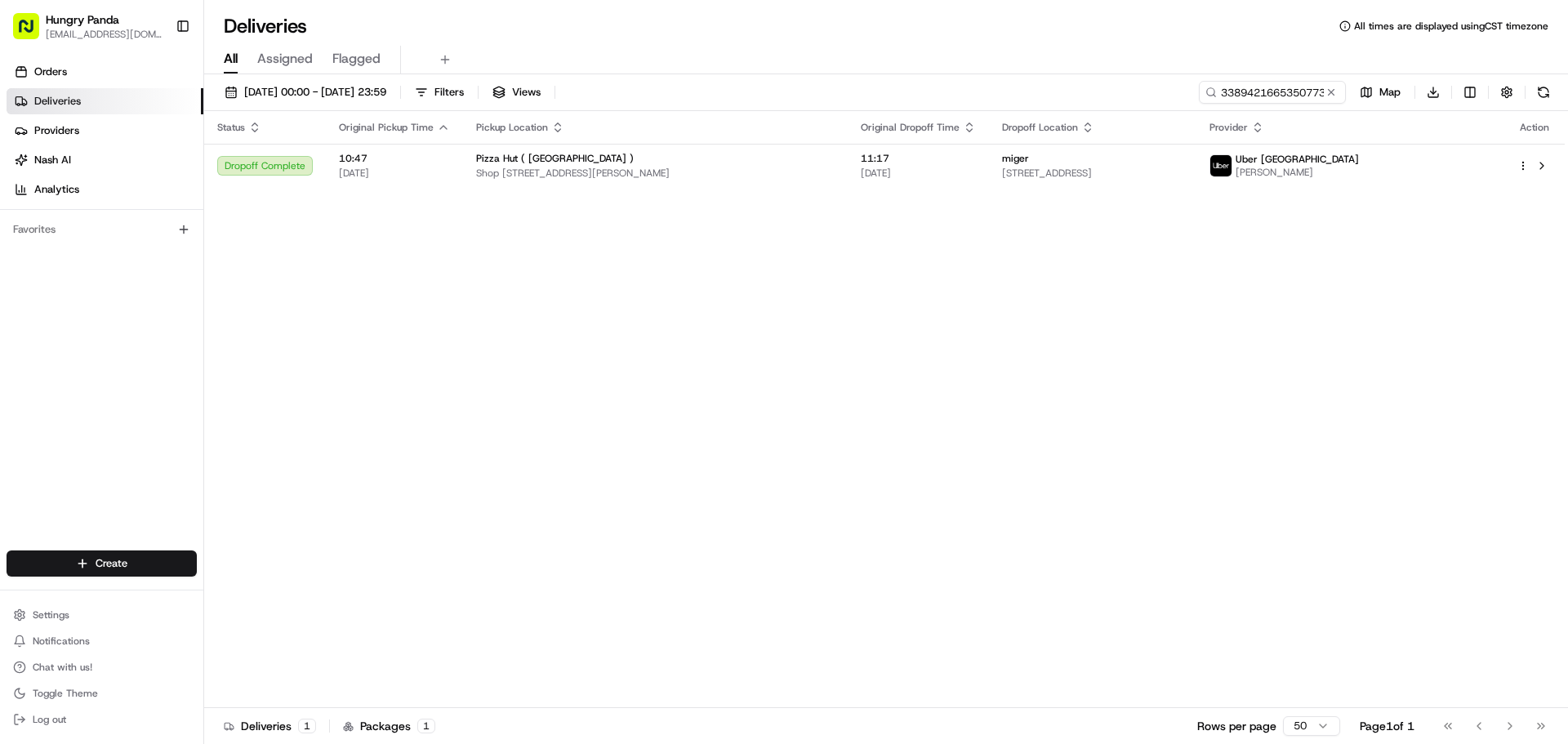
drag, startPoint x: 365, startPoint y: 353, endPoint x: 511, endPoint y: 310, distance: 152.2
click at [367, 350] on div "Status Original Pickup Time Pickup Location Original Dropoff Time Dropoff Locat…" at bounding box center [884, 409] width 1360 height 597
click at [1335, 91] on button at bounding box center [1330, 92] width 16 height 16
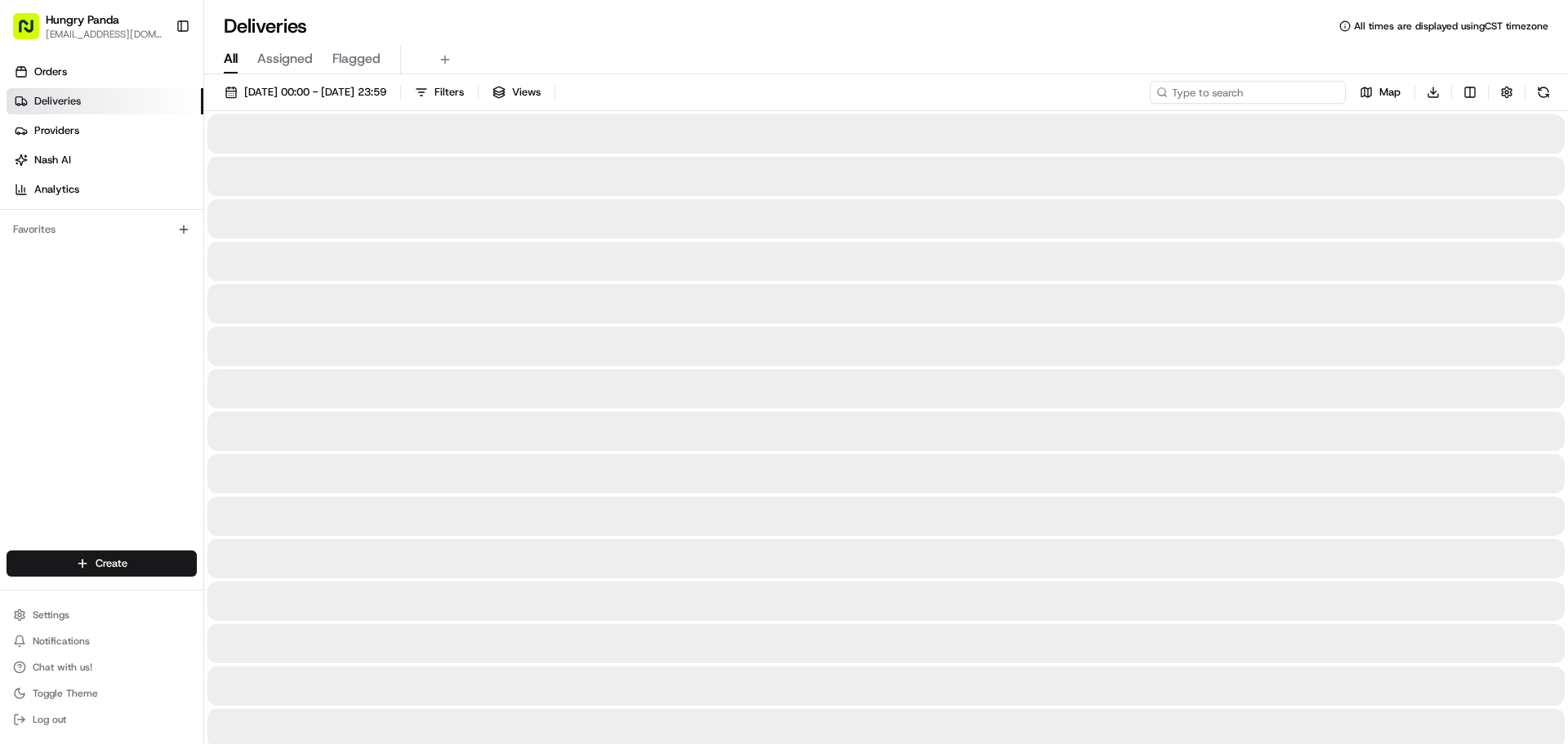
click at [1312, 95] on input at bounding box center [1248, 92] width 196 height 23
paste input "779243521565079424433"
type input "779243521565079424433"
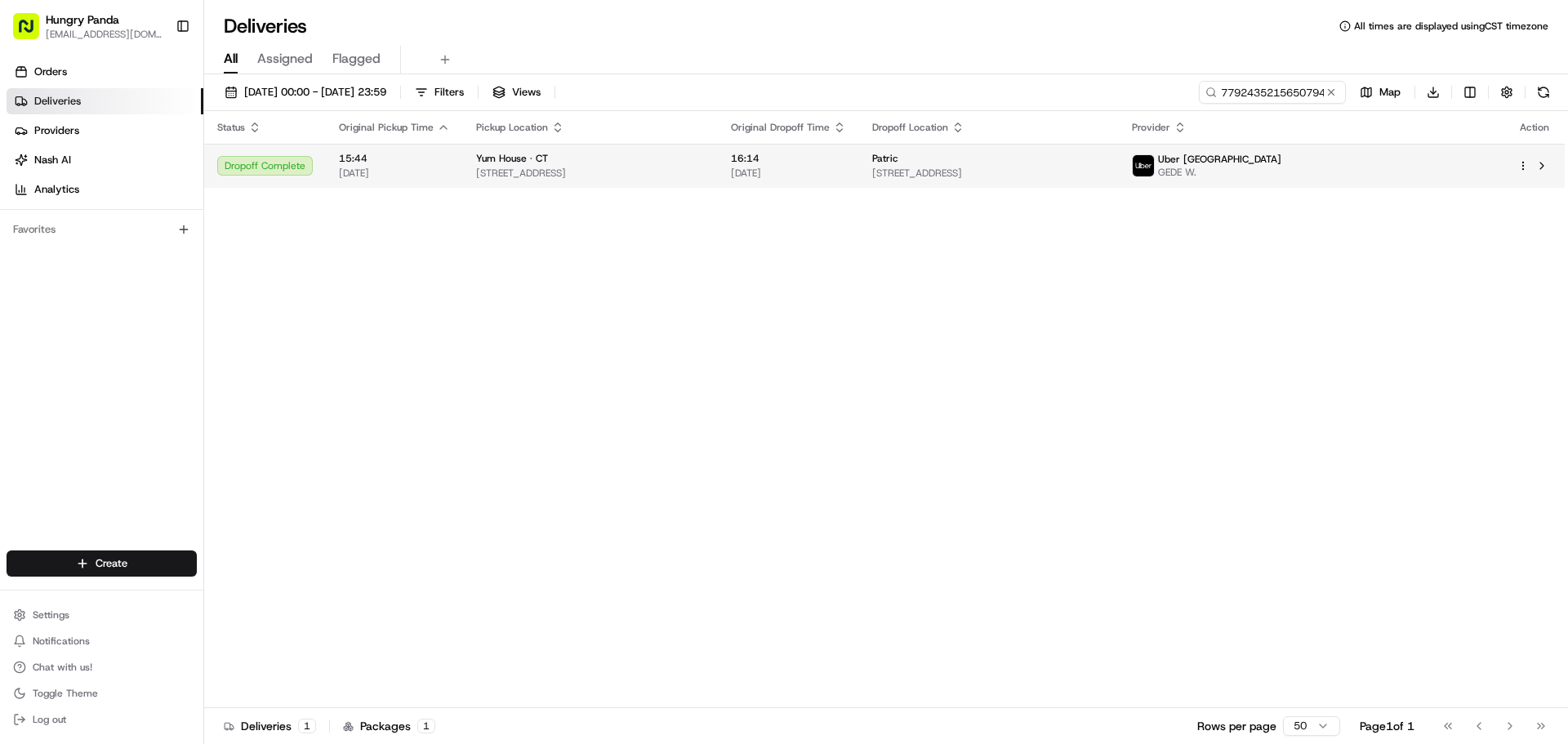
click at [704, 166] on div "Yum House · CT [STREET_ADDRESS]" at bounding box center [590, 165] width 228 height 28
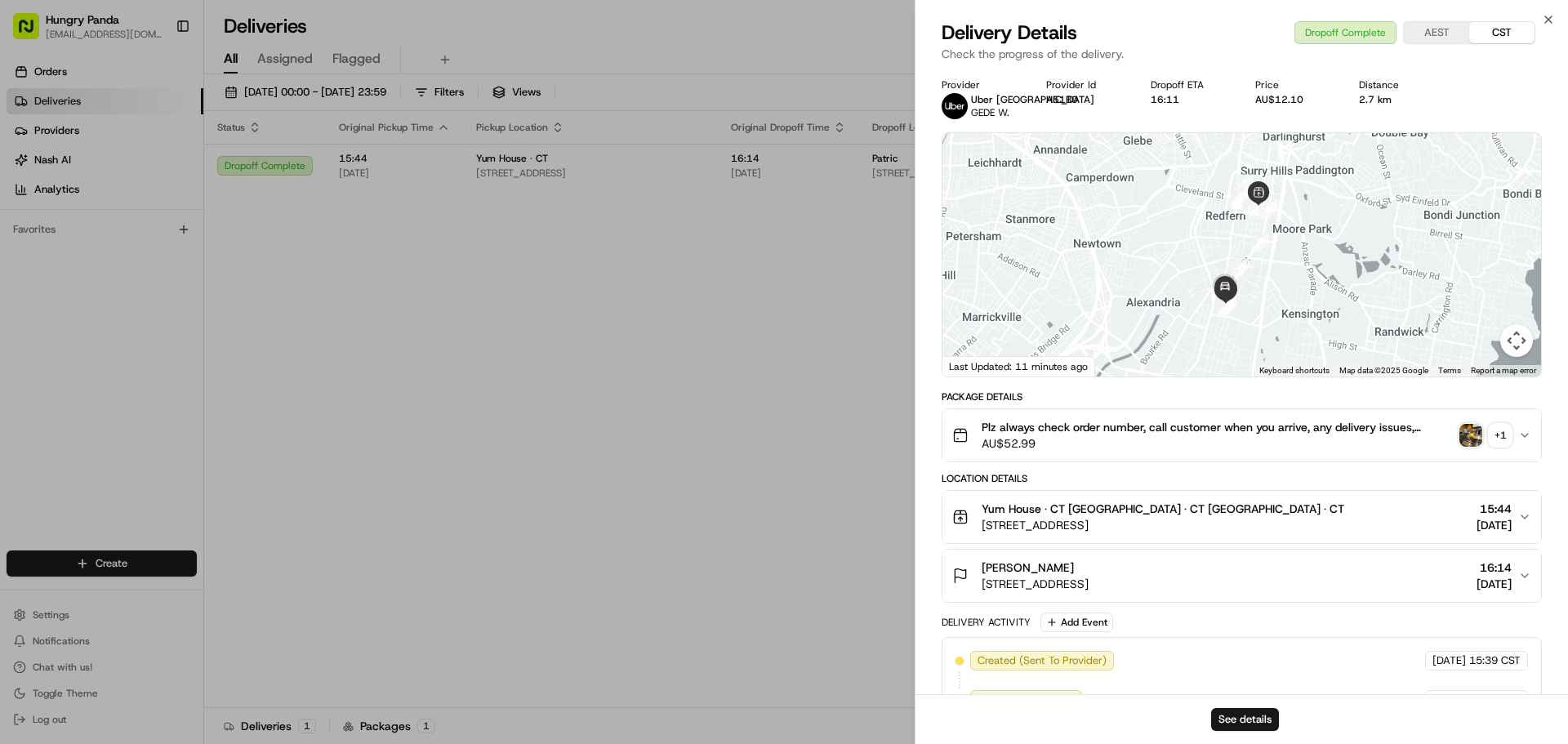
click at [1502, 436] on div "+ 1" at bounding box center [1500, 435] width 23 height 23
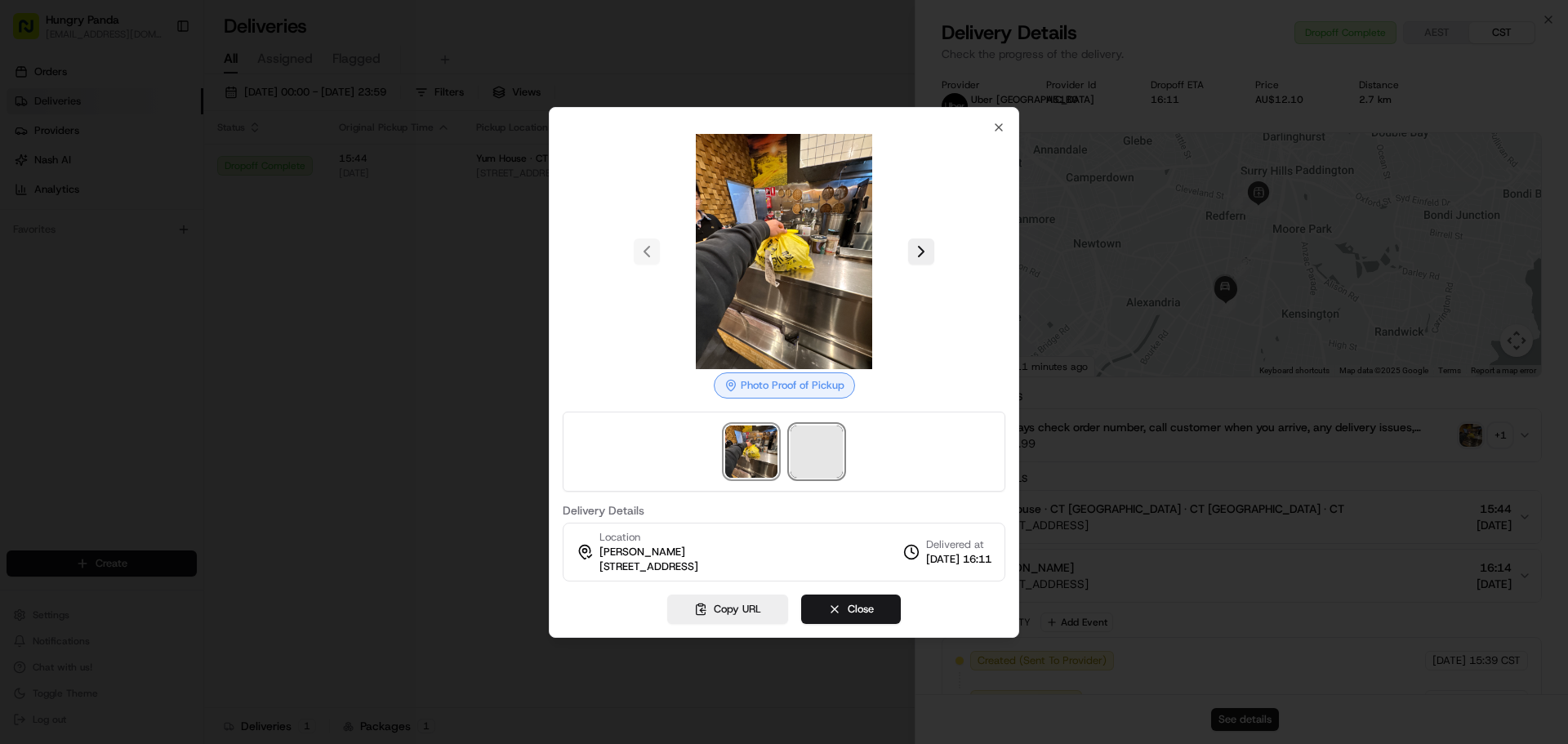
click at [823, 444] on span at bounding box center [816, 451] width 52 height 52
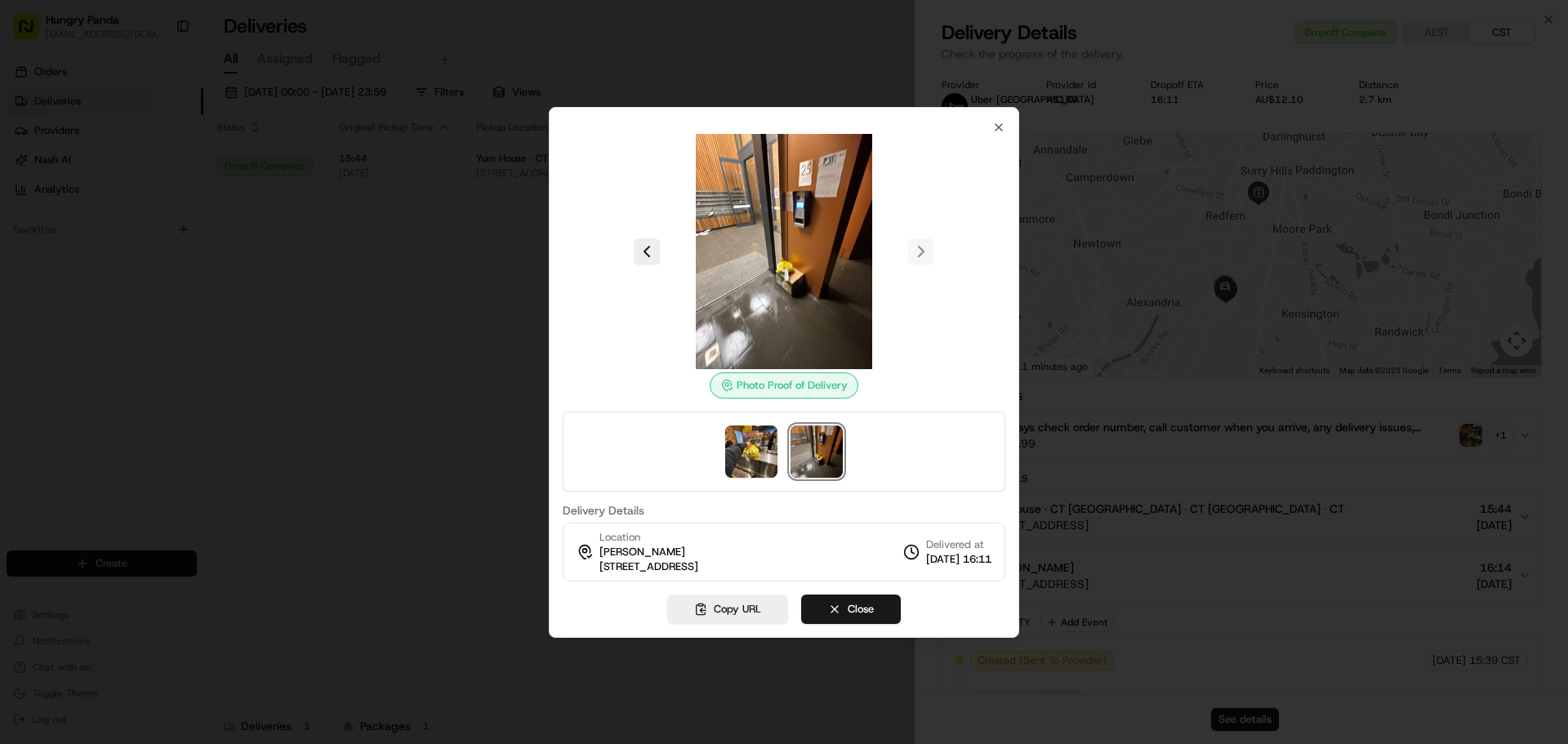
click at [999, 116] on div "Photo Proof of Delivery Delivery Details Location [PERSON_NAME] Unit [STREET_AD…" at bounding box center [784, 372] width 470 height 531
click at [999, 119] on div "Photo Proof of Delivery Delivery Details Location [PERSON_NAME] Unit [STREET_AD…" at bounding box center [784, 372] width 470 height 531
click at [1001, 126] on icon "button" at bounding box center [998, 127] width 13 height 13
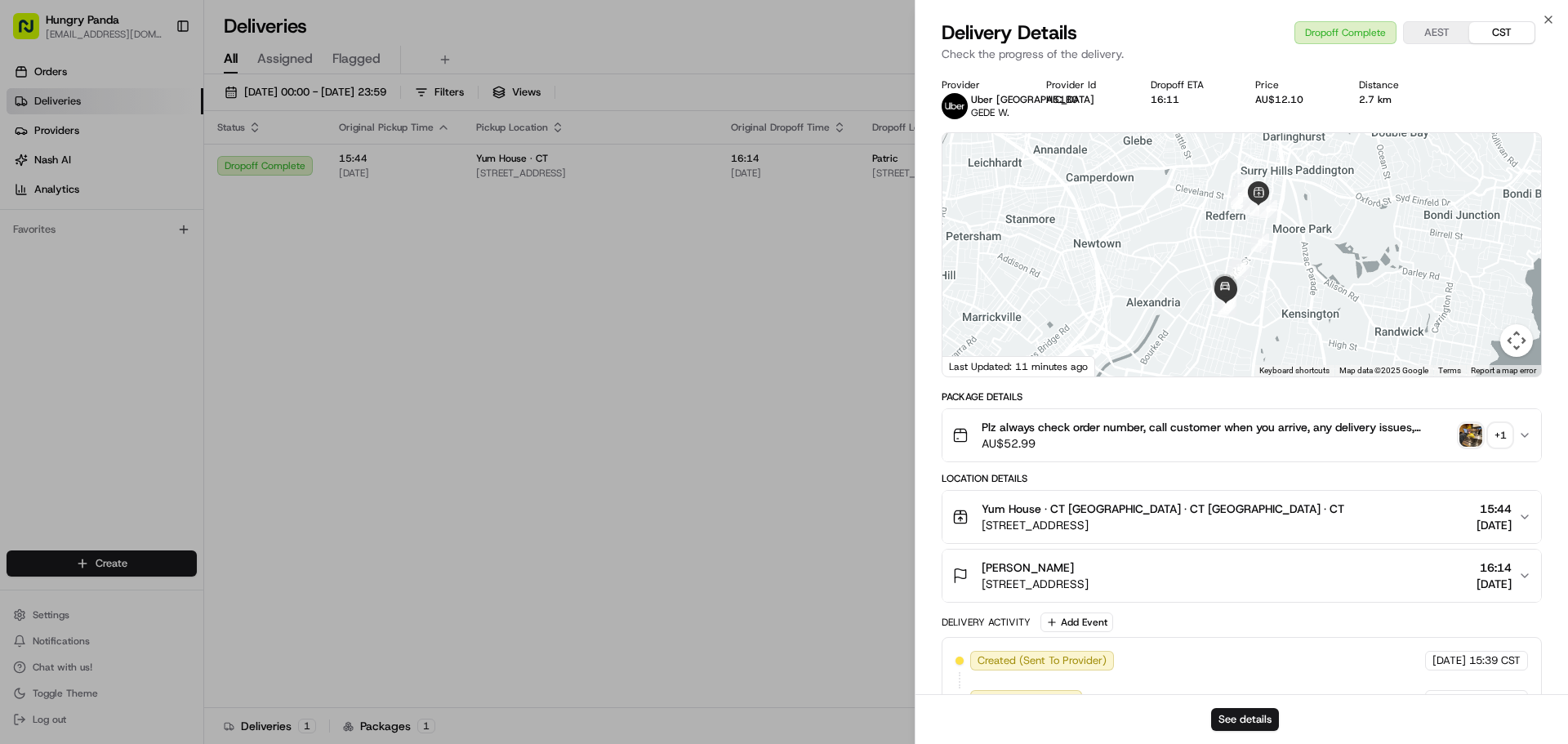
drag, startPoint x: 412, startPoint y: 376, endPoint x: 543, endPoint y: 415, distance: 136.7
click at [536, 412] on div at bounding box center [784, 372] width 1568 height 744
